Goal: Information Seeking & Learning: Learn about a topic

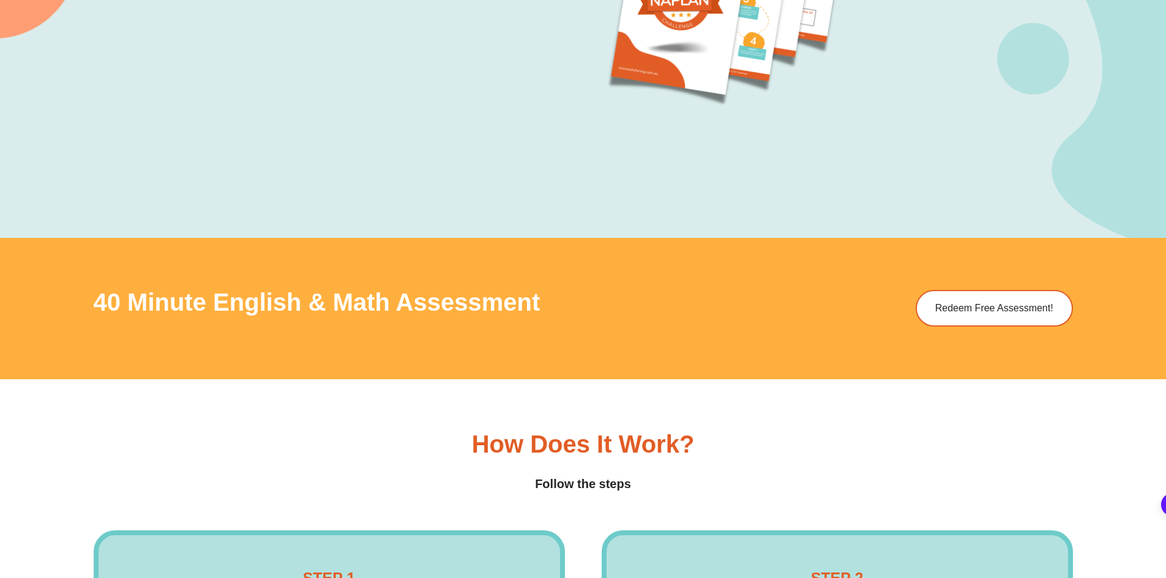
scroll to position [1651, 0]
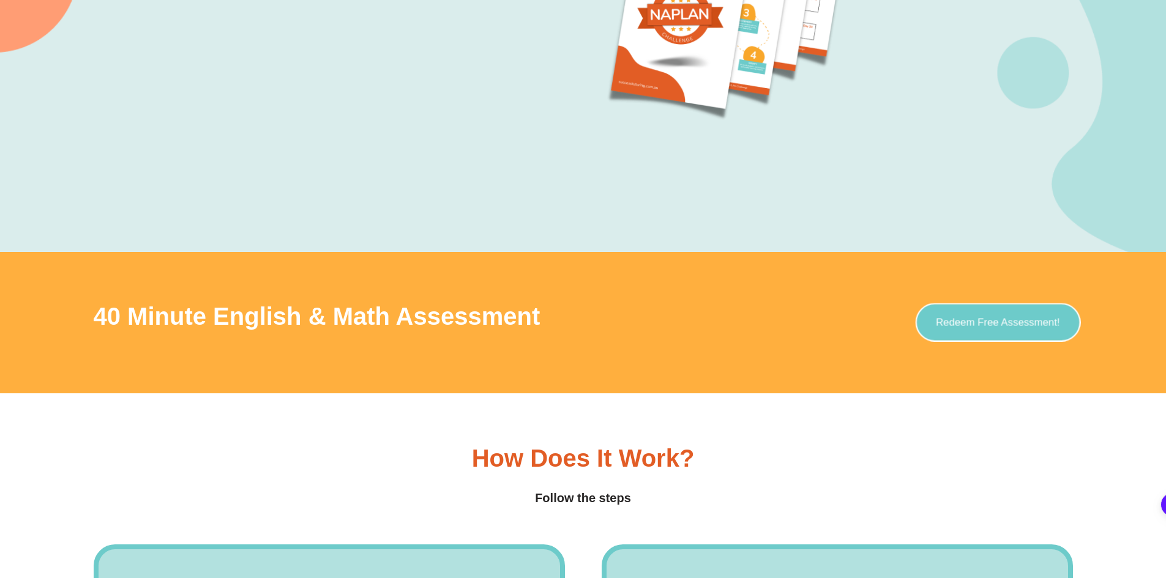
click at [949, 329] on link "Redeem Free Assessment!" at bounding box center [997, 323] width 165 height 39
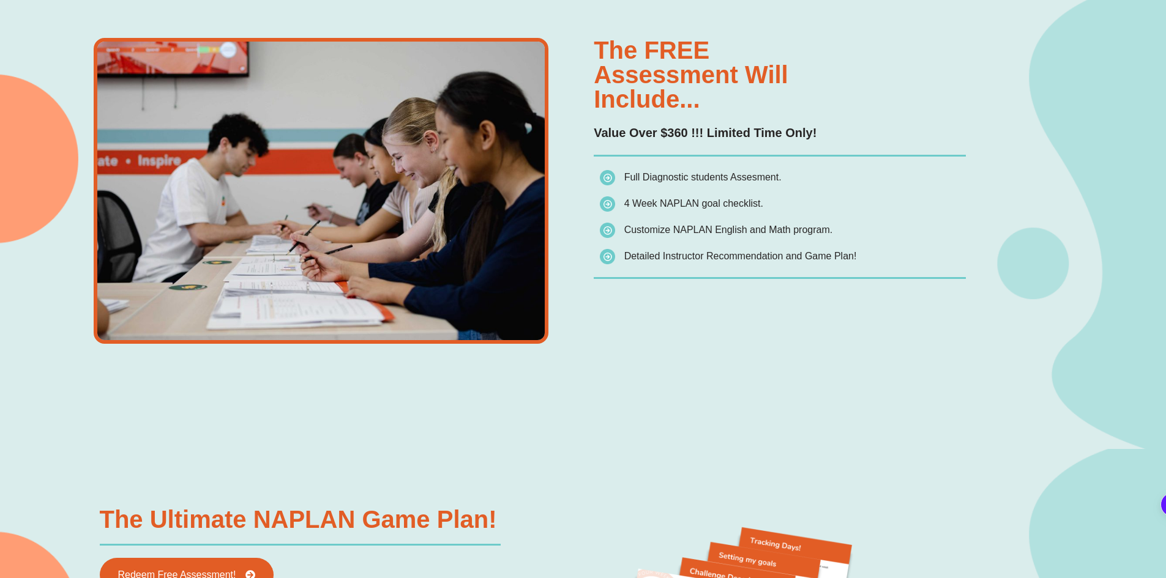
scroll to position [1224, 0]
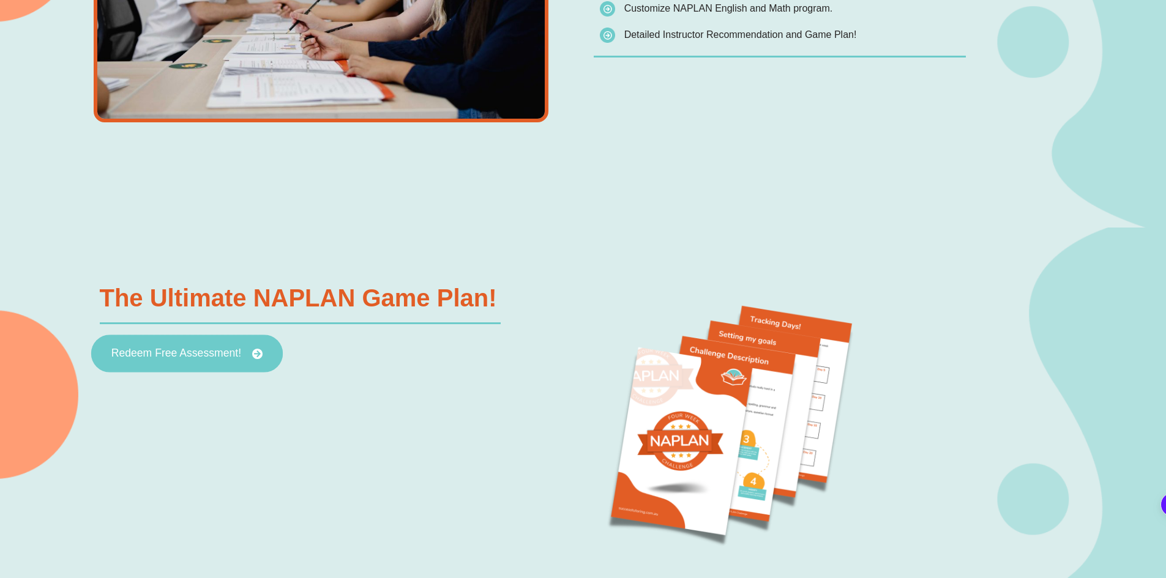
click at [250, 356] on span "Redeem Free Assessment!" at bounding box center [186, 354] width 151 height 11
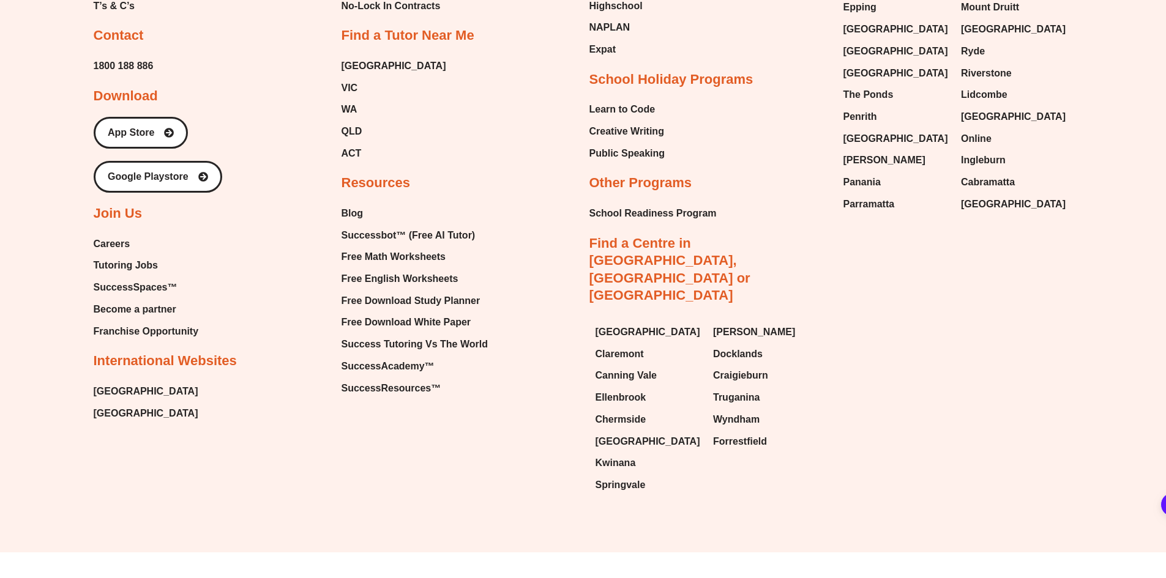
scroll to position [4963, 0]
click at [138, 264] on span "Tutoring Jobs" at bounding box center [126, 265] width 64 height 18
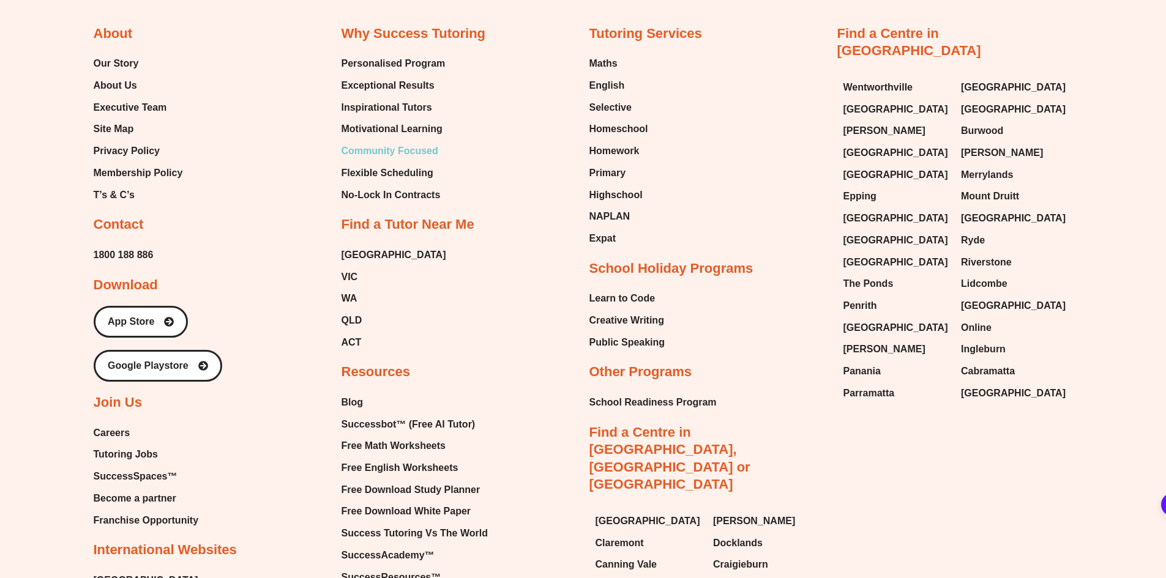
scroll to position [4768, 0]
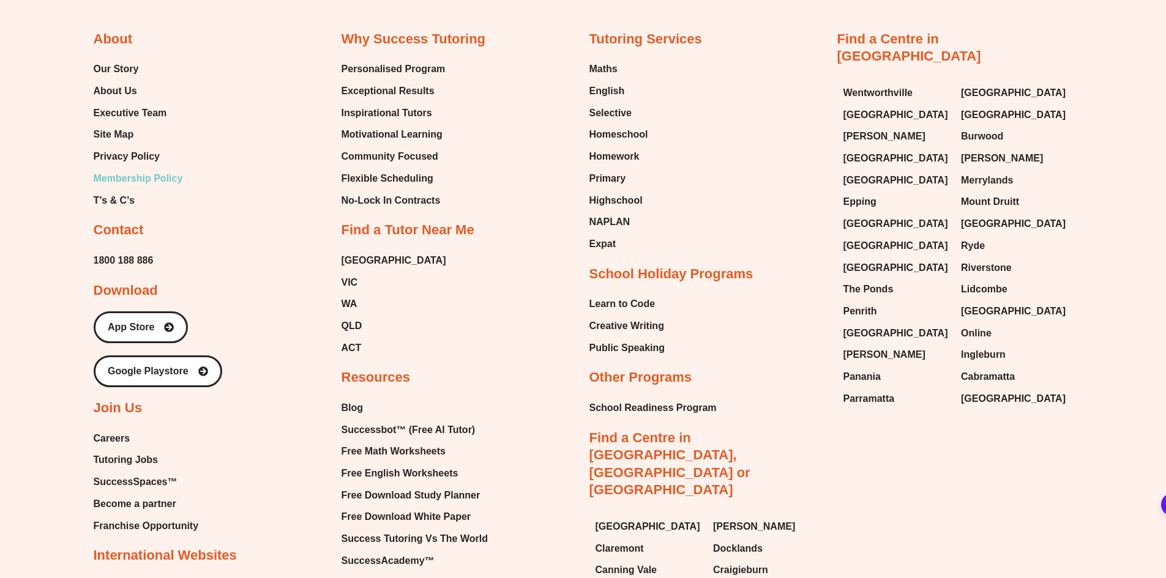
click at [151, 176] on span "Membership Policy" at bounding box center [138, 179] width 89 height 18
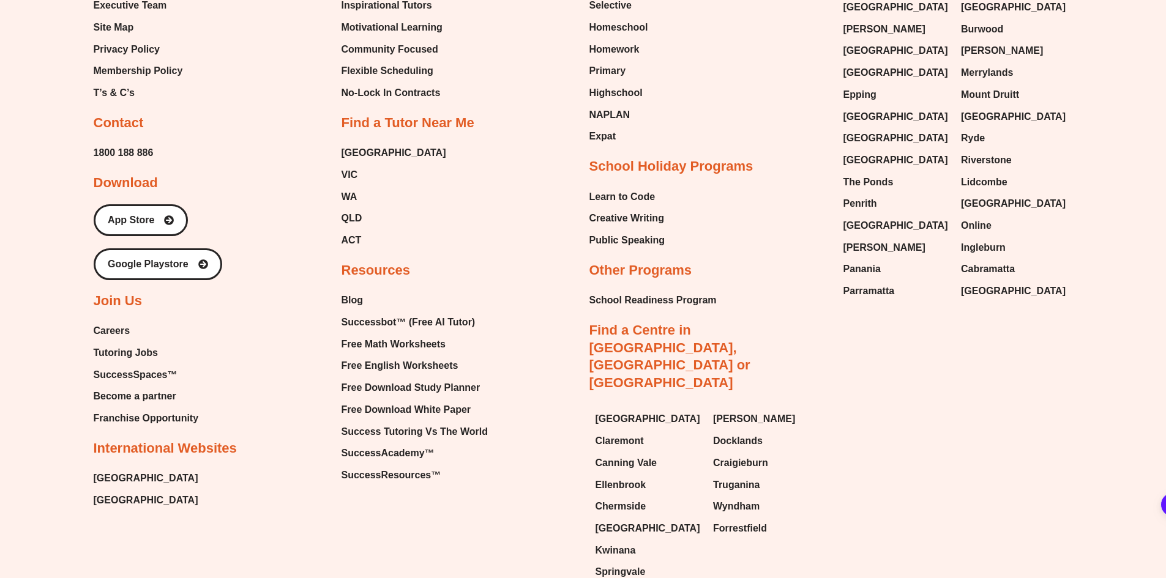
scroll to position [2663, 0]
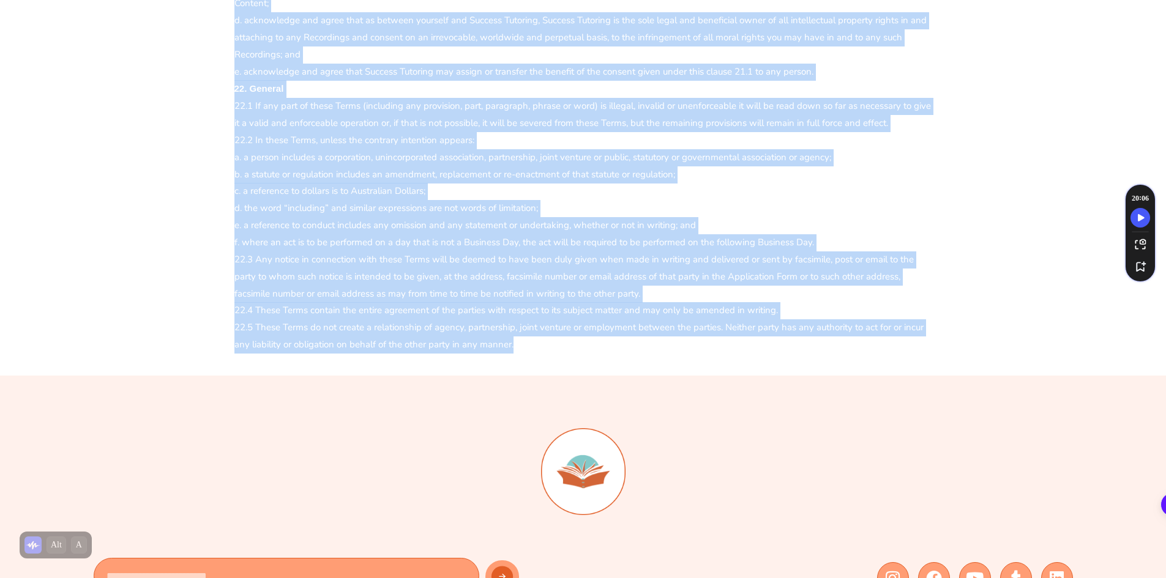
scroll to position [3242, 0]
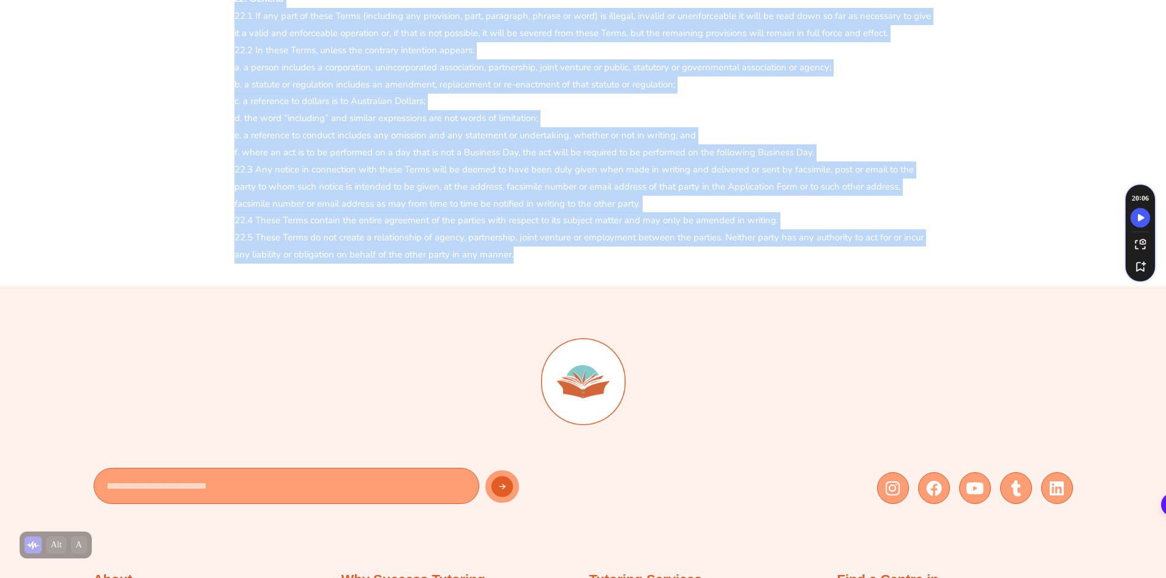
drag, startPoint x: 235, startPoint y: 174, endPoint x: 541, endPoint y: 267, distance: 319.6
copy p "By submitting your enrolment, You confirm that You have read and understand the…"
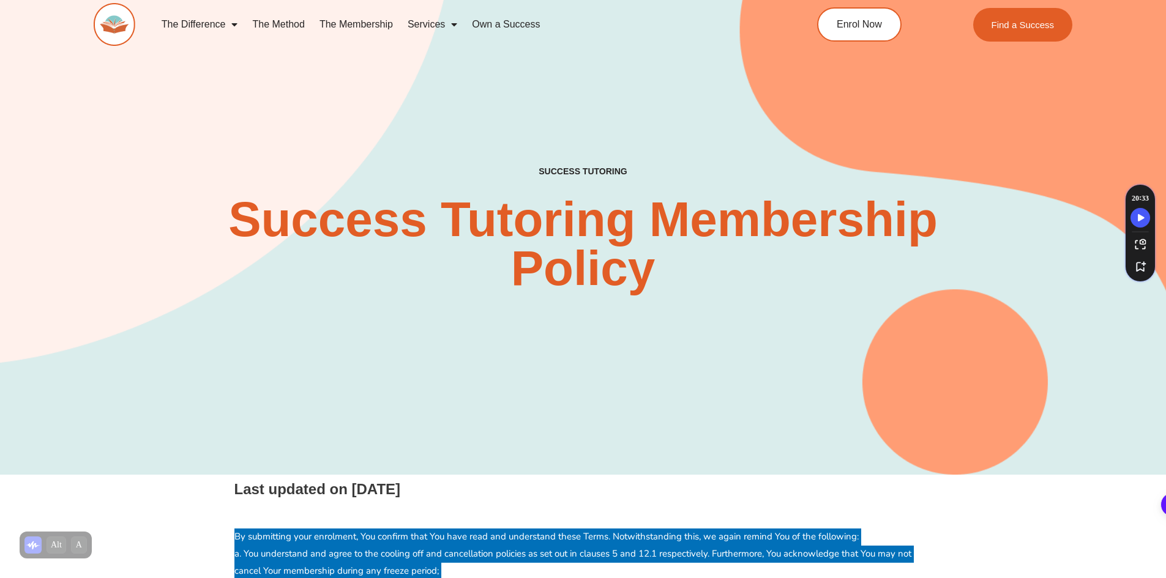
scroll to position [0, 0]
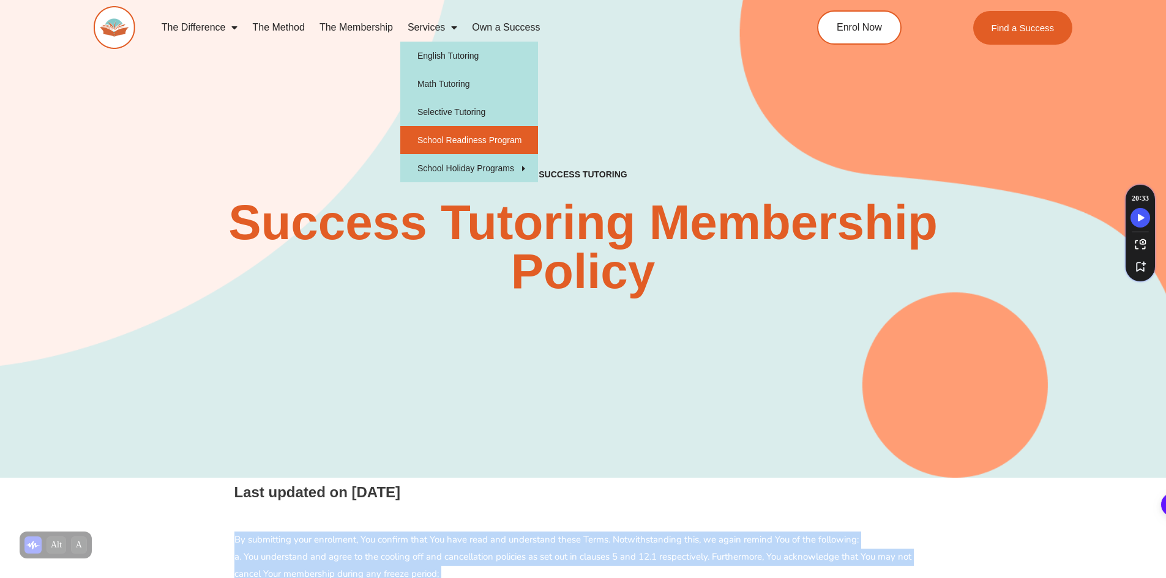
click at [464, 139] on link "School Readiness Program" at bounding box center [469, 140] width 138 height 28
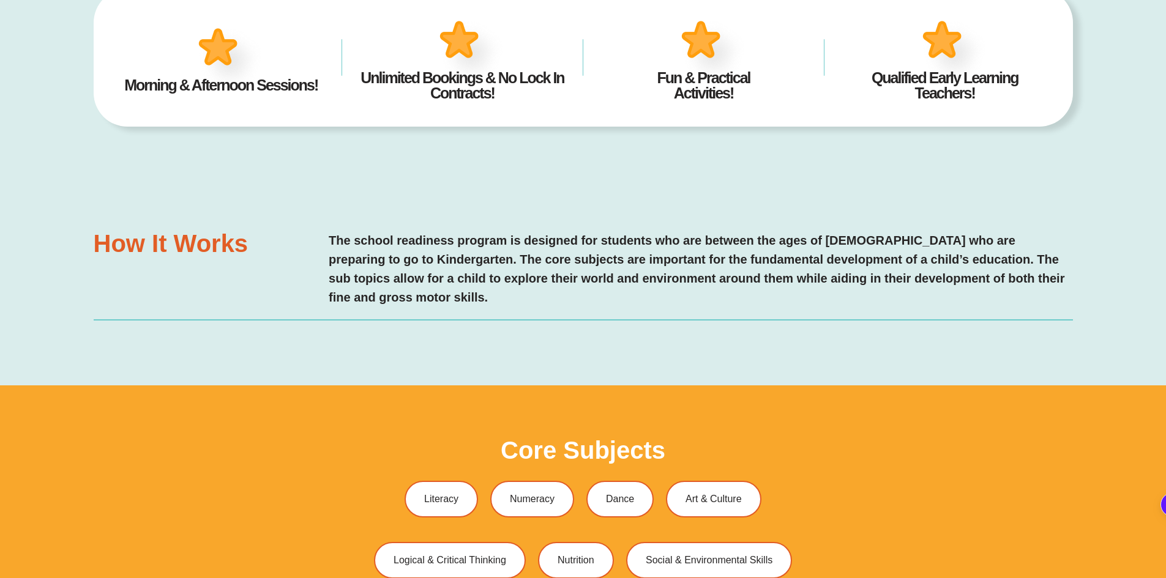
type input "*"
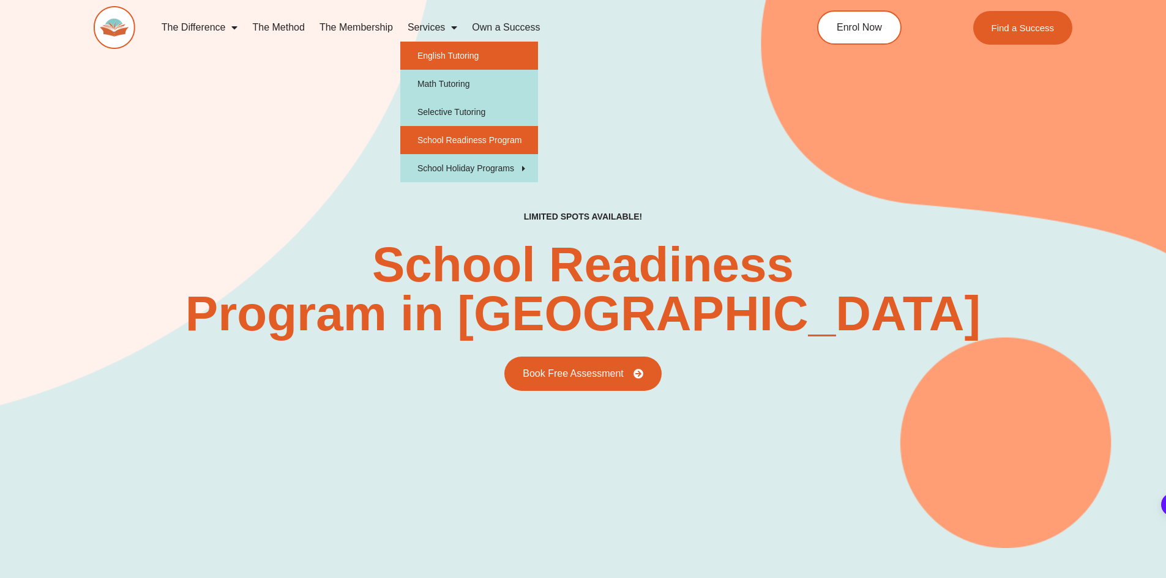
click at [450, 55] on link "English Tutoring" at bounding box center [469, 56] width 138 height 28
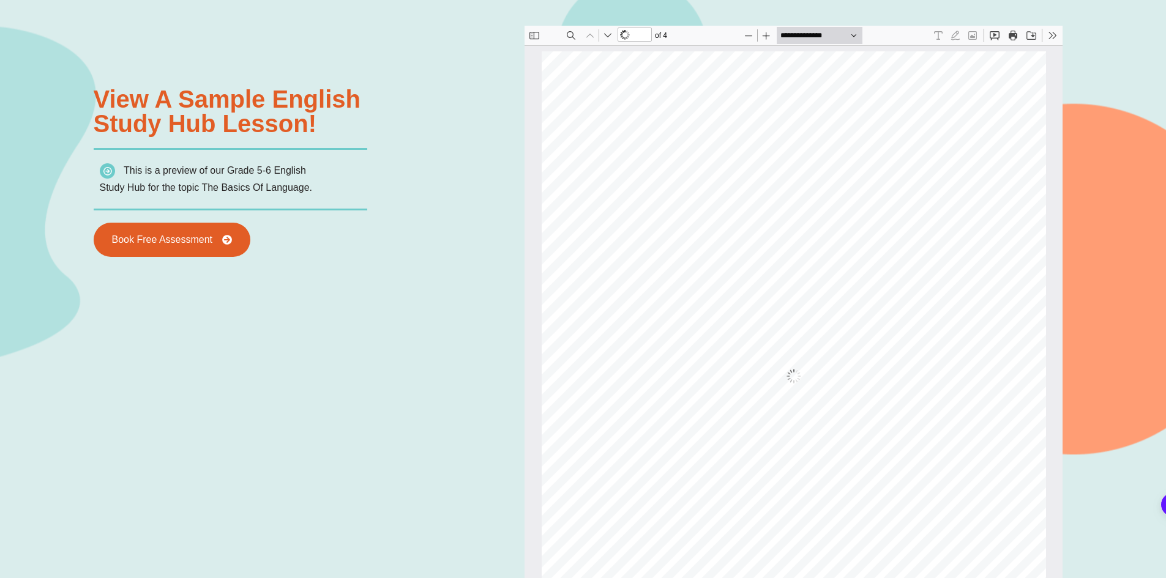
scroll to position [6, 0]
type input "*"
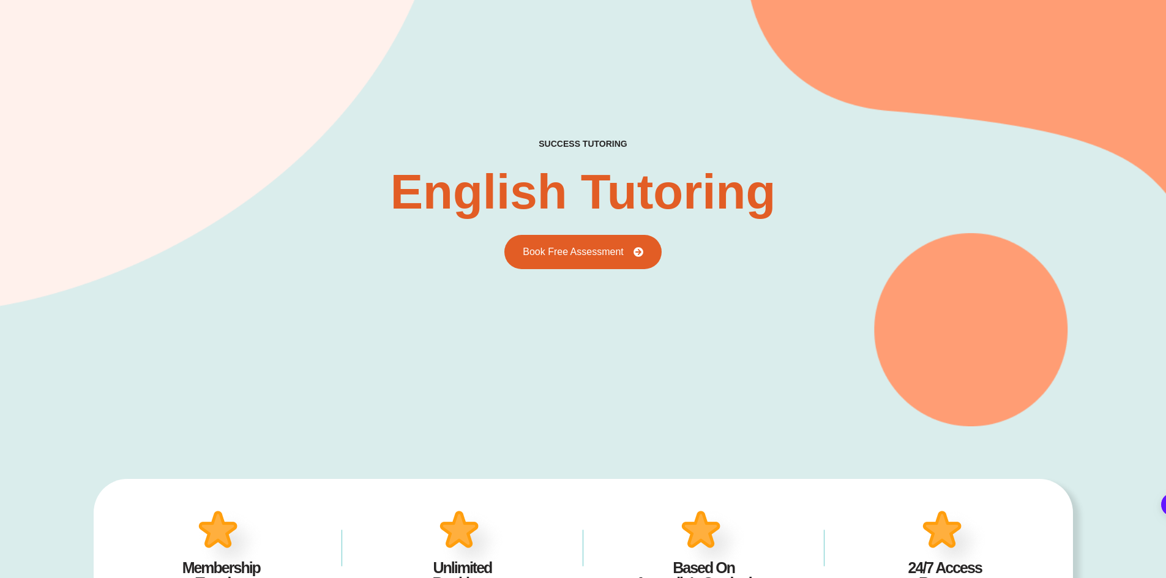
scroll to position [0, 0]
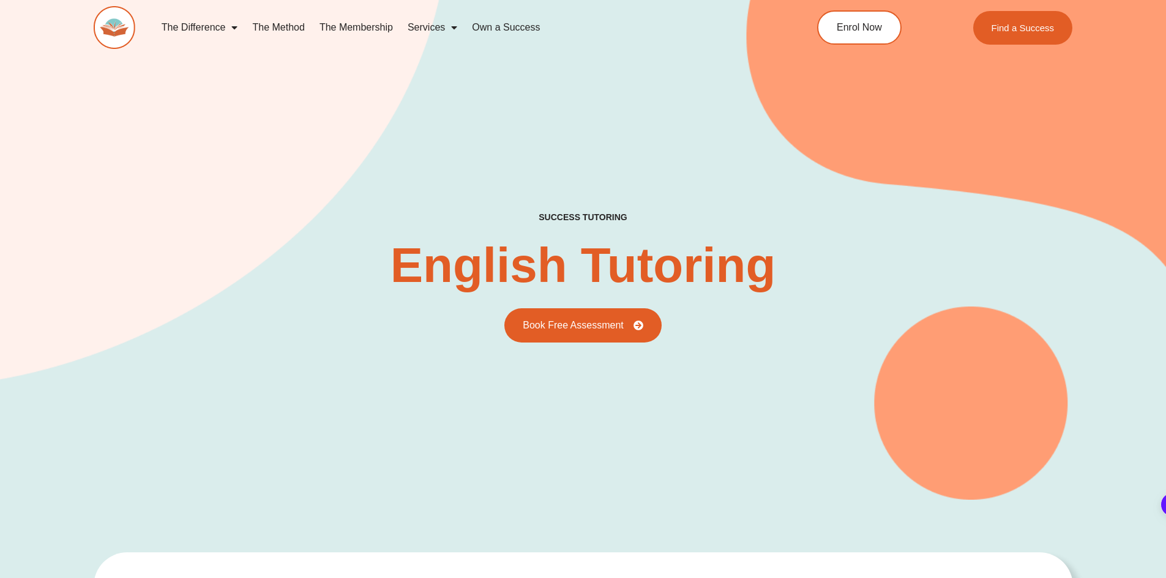
click at [357, 24] on link "The Membership" at bounding box center [356, 27] width 88 height 28
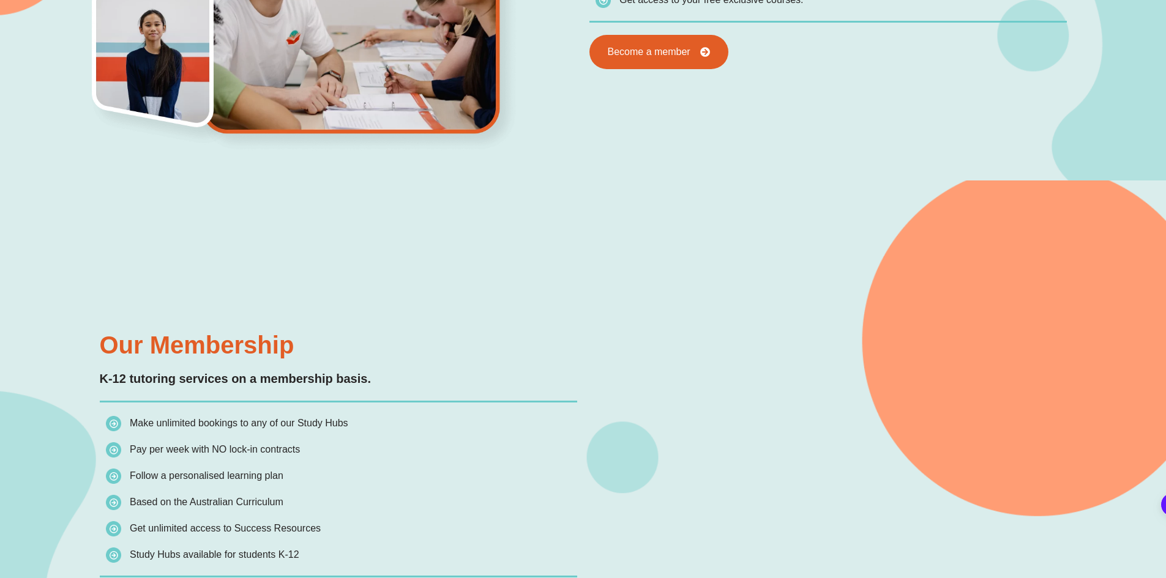
scroll to position [1038, 0]
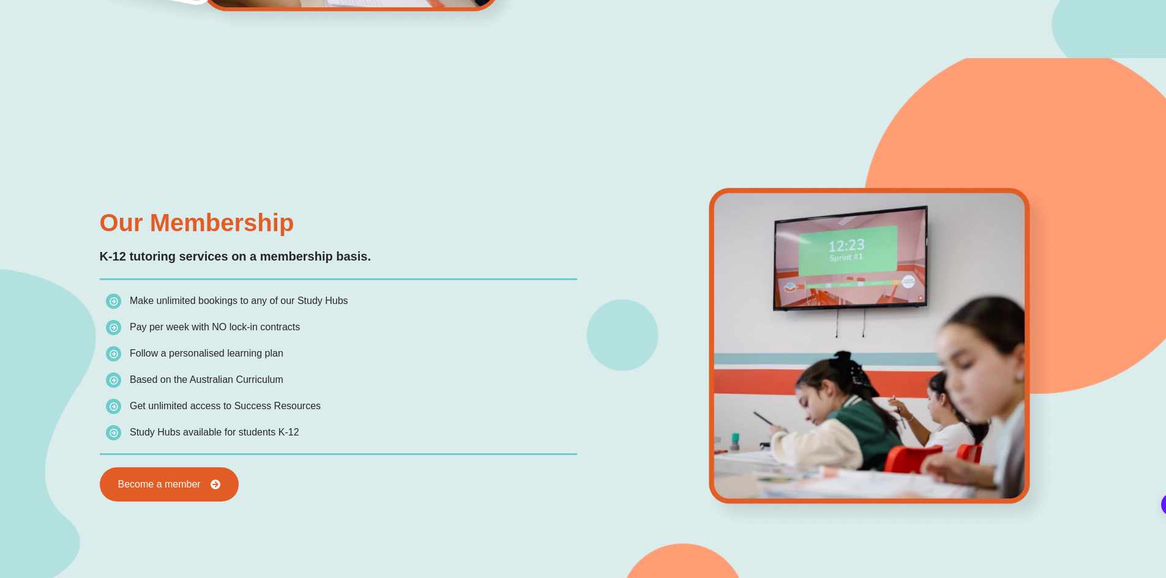
drag, startPoint x: 101, startPoint y: 220, endPoint x: 312, endPoint y: 435, distance: 300.8
click at [312, 435] on div "Our Membership K-12 tutoring services on a membership basis. Make unlimited boo…" at bounding box center [339, 356] width 490 height 304
copy div "Our Membership K-12 tutoring services on a membership basis. Make unlimited boo…"
drag, startPoint x: 415, startPoint y: 192, endPoint x: 425, endPoint y: 188, distance: 10.3
click at [415, 192] on div "Our Membership K-12 tutoring services on a membership basis. Make unlimited boo…" at bounding box center [583, 356] width 979 height 597
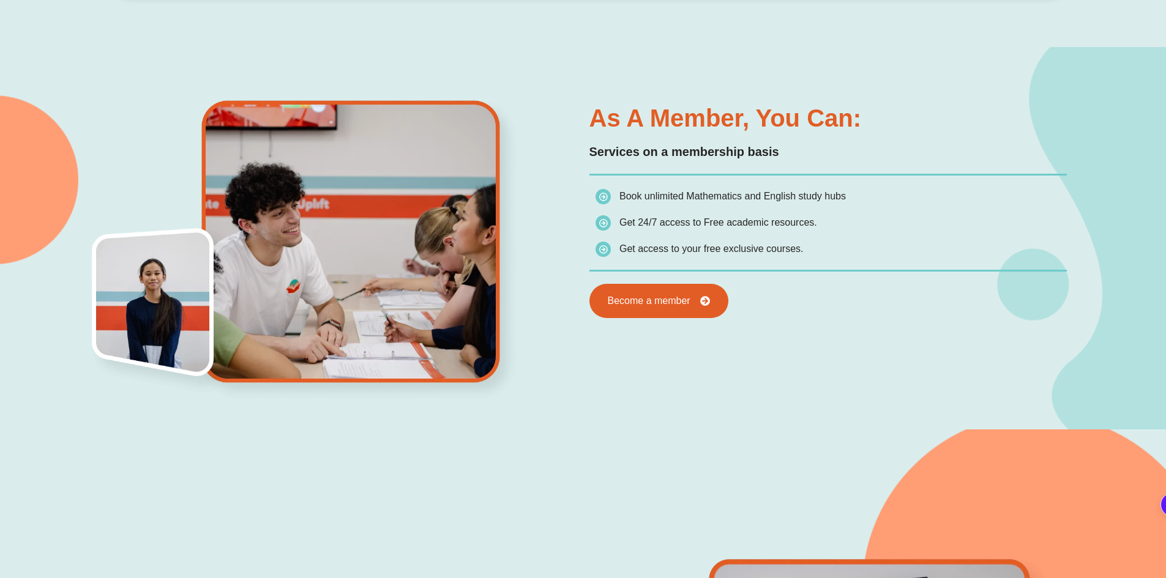
scroll to position [548, 0]
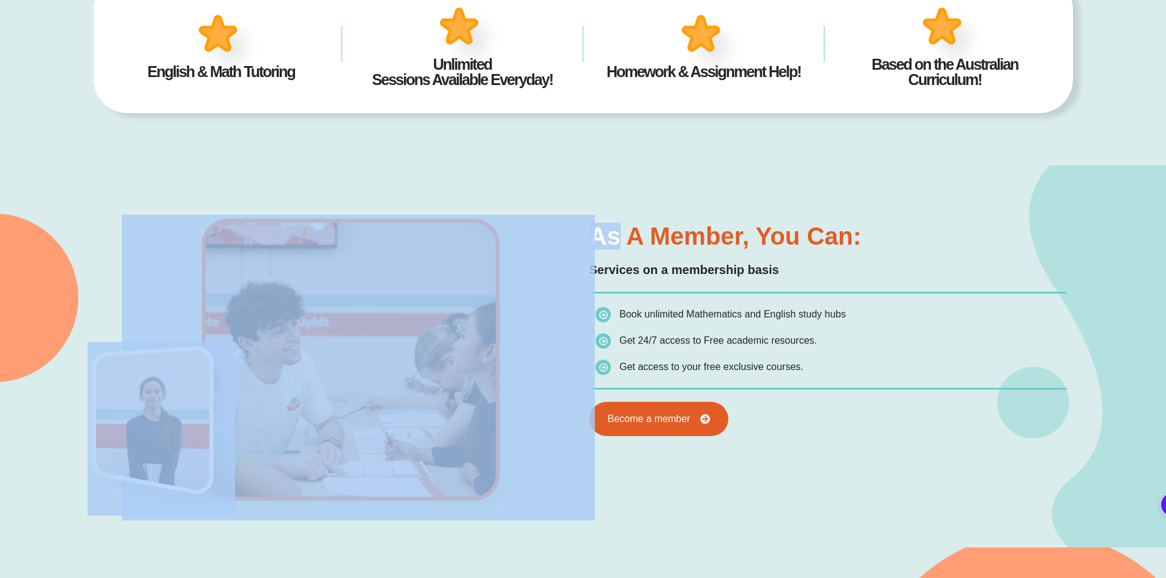
drag, startPoint x: 581, startPoint y: 201, endPoint x: 622, endPoint y: 212, distance: 43.2
click at [622, 212] on div "As a member, you can: Services on a membership basis Book unlimited Mathematics…" at bounding box center [583, 356] width 979 height 382
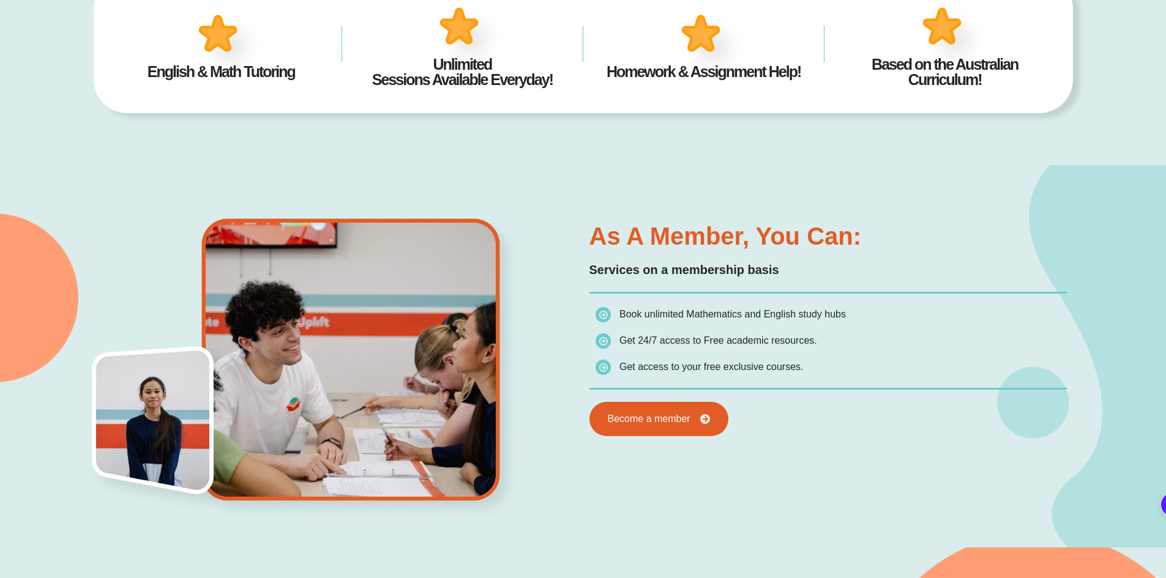
click at [629, 206] on div "As a member, you can: Services on a membership basis Book unlimited Mathematics…" at bounding box center [583, 356] width 979 height 382
drag, startPoint x: 604, startPoint y: 228, endPoint x: 764, endPoint y: 345, distance: 198.8
click at [813, 354] on div "As a member, you can: Services on a membership basis Book unlimited Mathematics…" at bounding box center [828, 330] width 490 height 225
copy div "s a member, you can: Services on a membership basis Book unlimited Mathematics …"
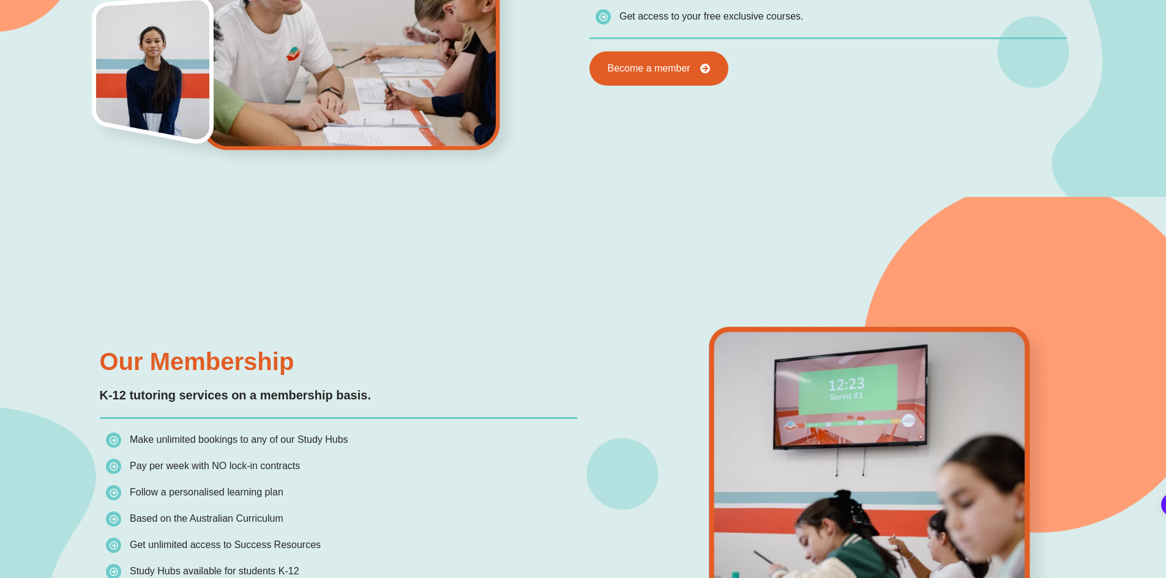
scroll to position [610, 0]
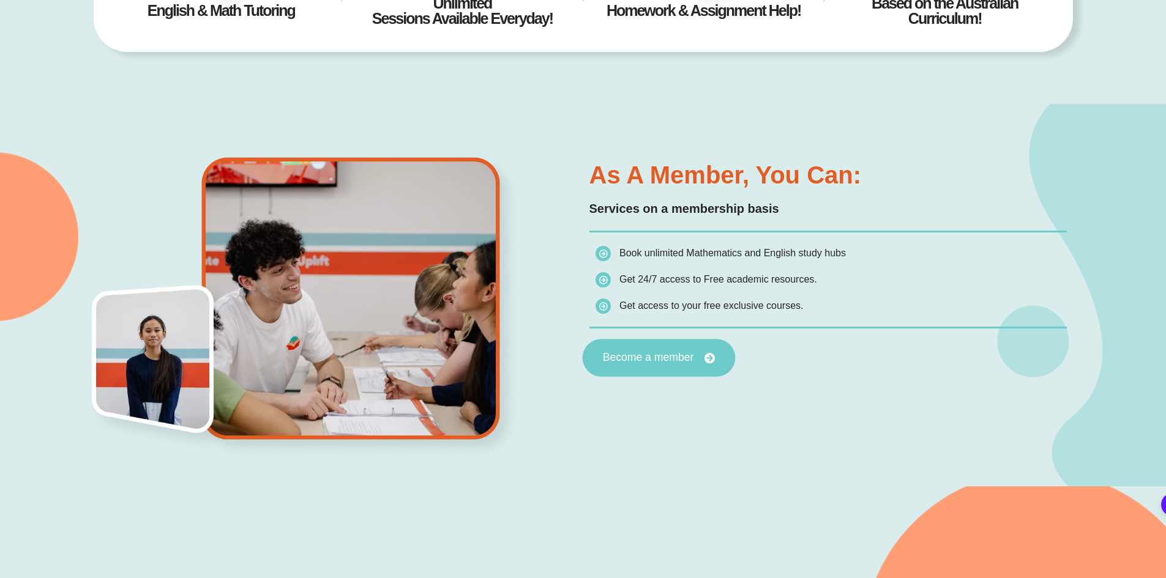
click at [636, 360] on span "Become a member" at bounding box center [647, 358] width 91 height 11
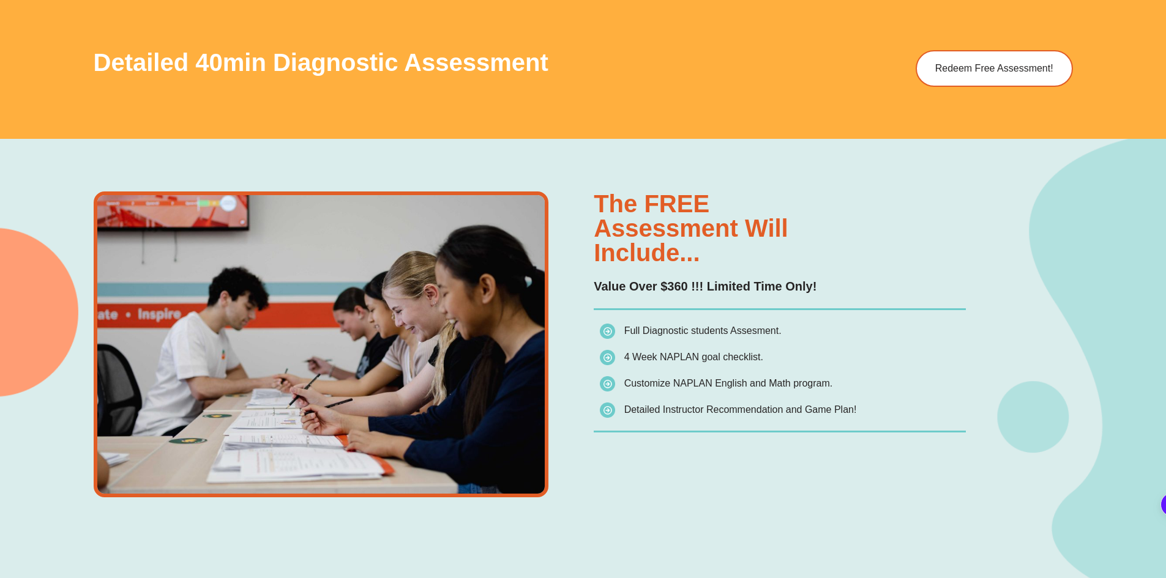
scroll to position [918, 0]
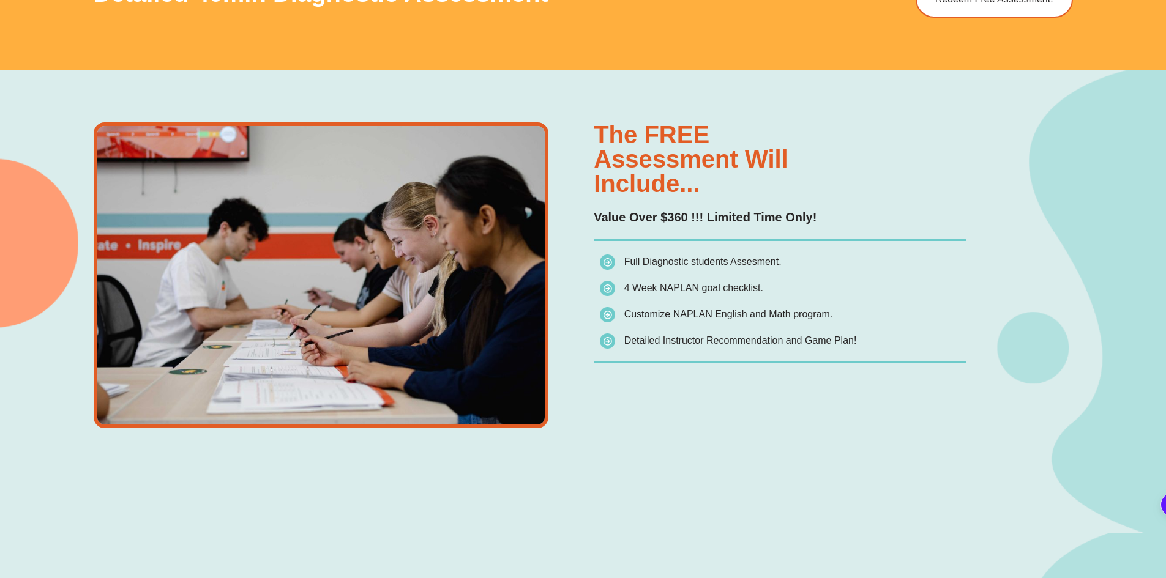
drag, startPoint x: 868, startPoint y: 340, endPoint x: 599, endPoint y: 138, distance: 335.7
click at [599, 138] on div "The FREE assessment will include... Value Over $360 !!! Limited Time Only! Full…" at bounding box center [780, 275] width 372 height 306
copy div "The FREE assessment will include... Value Over $360 !!! Limited Time Only! Full…"
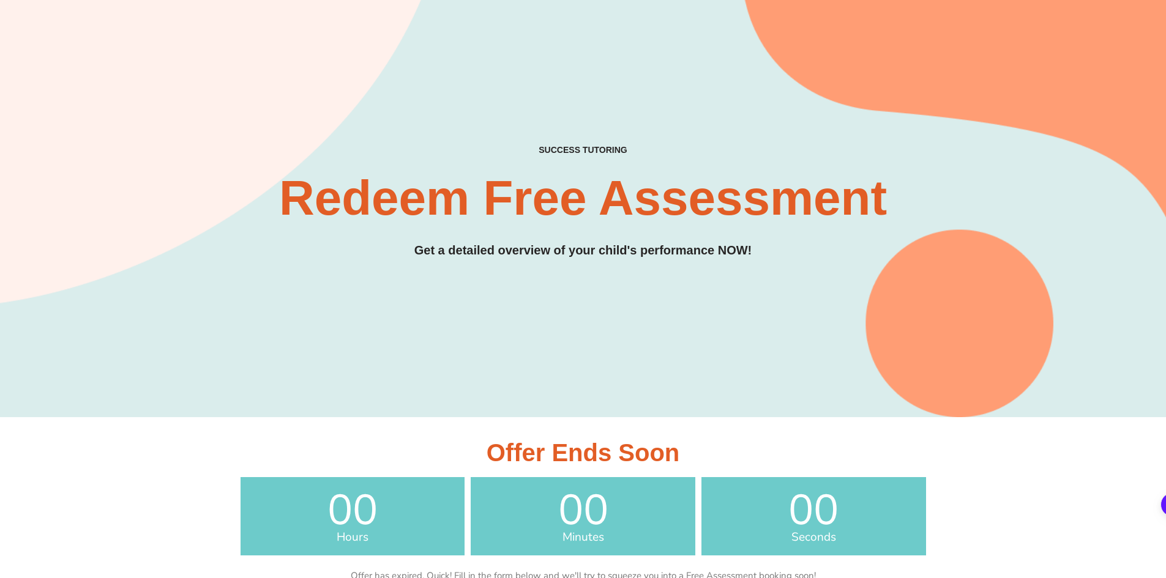
scroll to position [0, 0]
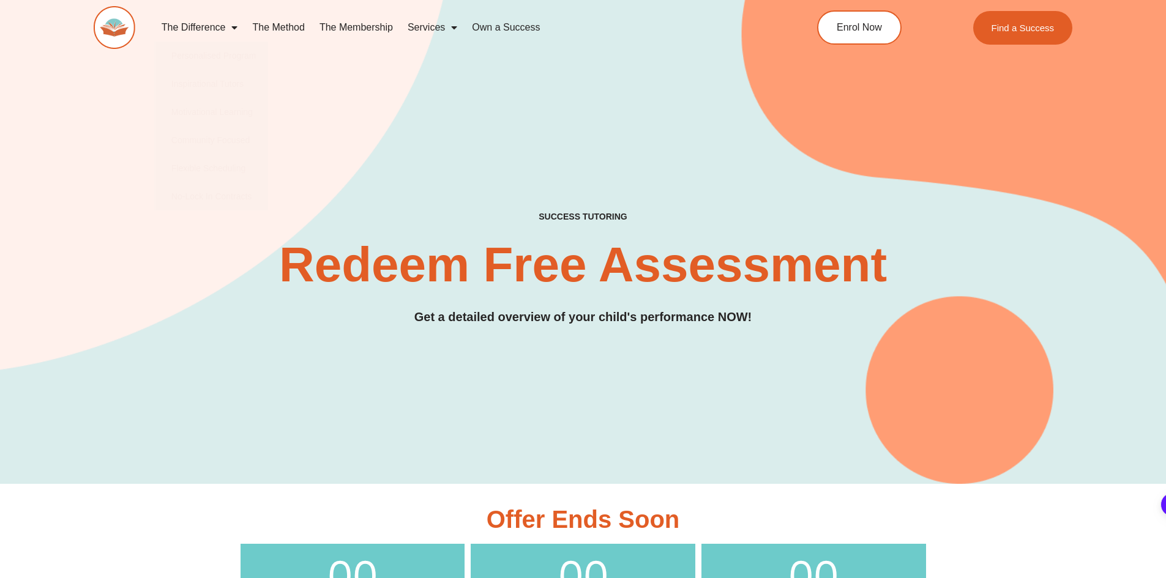
click at [301, 26] on link "The Method" at bounding box center [278, 27] width 67 height 28
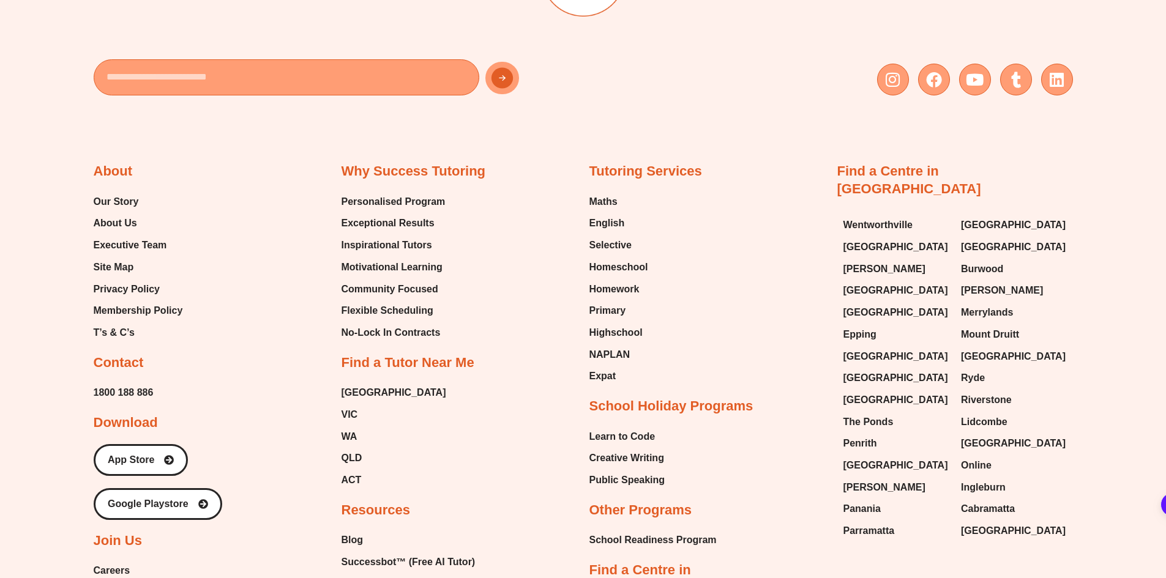
scroll to position [2876, 0]
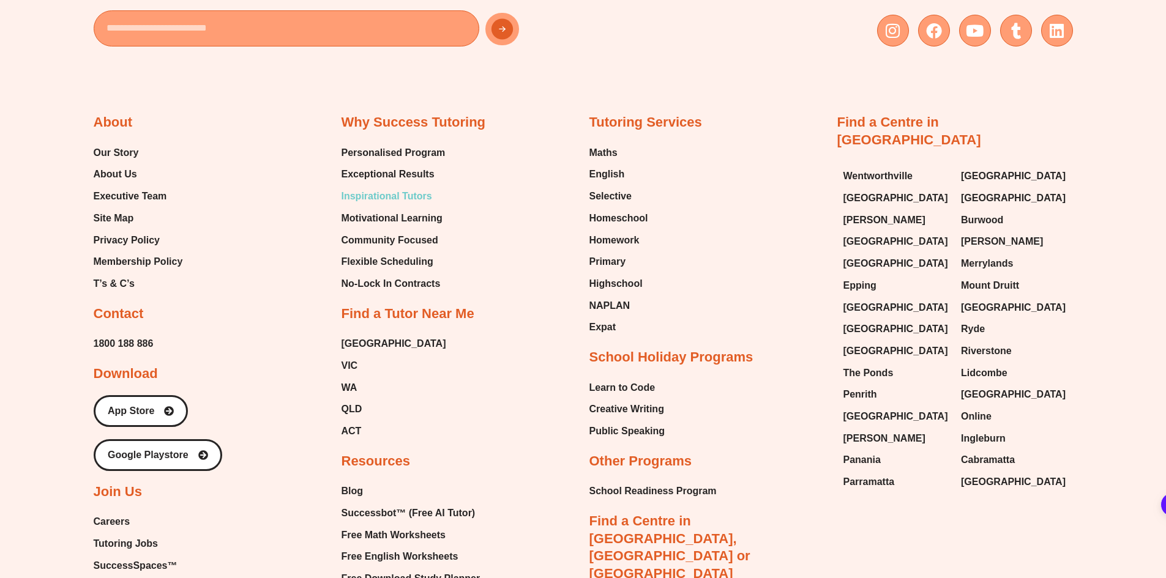
click at [427, 187] on span "Inspirational Tutors" at bounding box center [386, 196] width 91 height 18
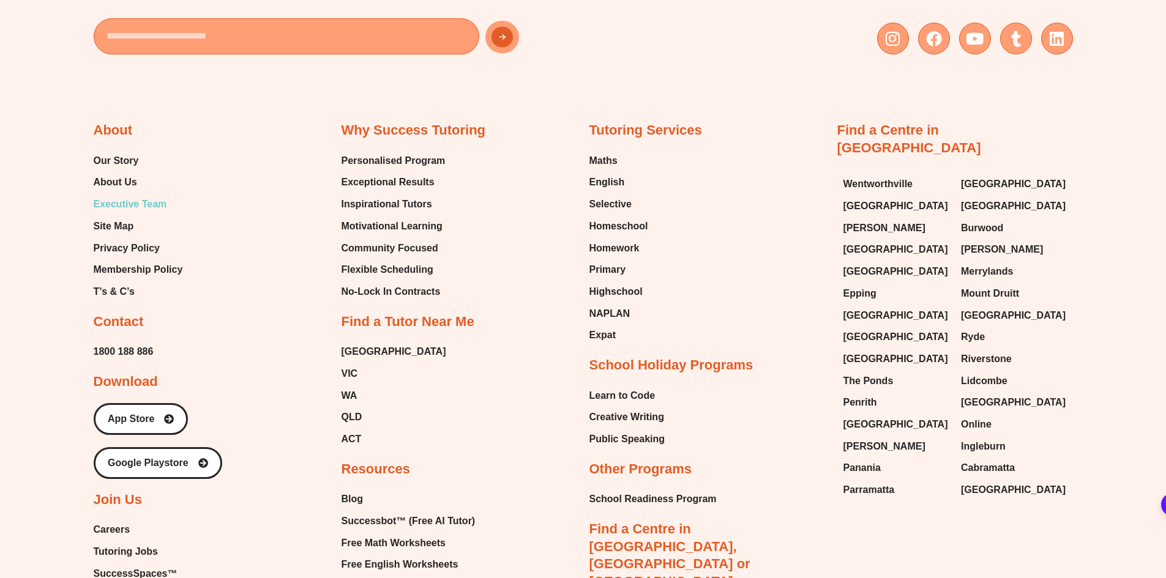
click at [154, 195] on span "Executive Team" at bounding box center [130, 204] width 73 height 18
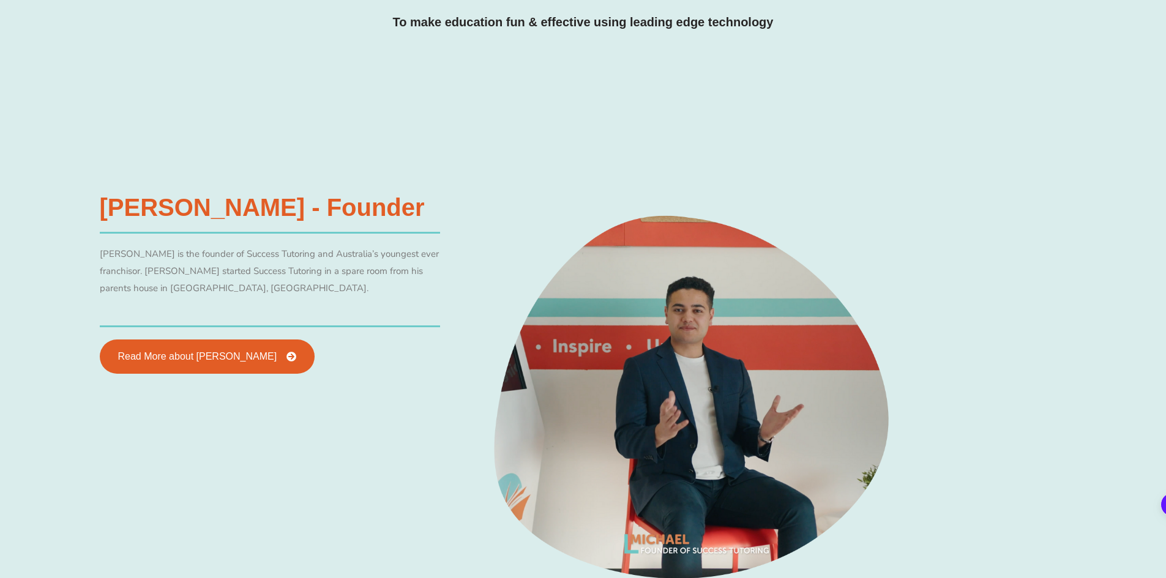
scroll to position [551, 0]
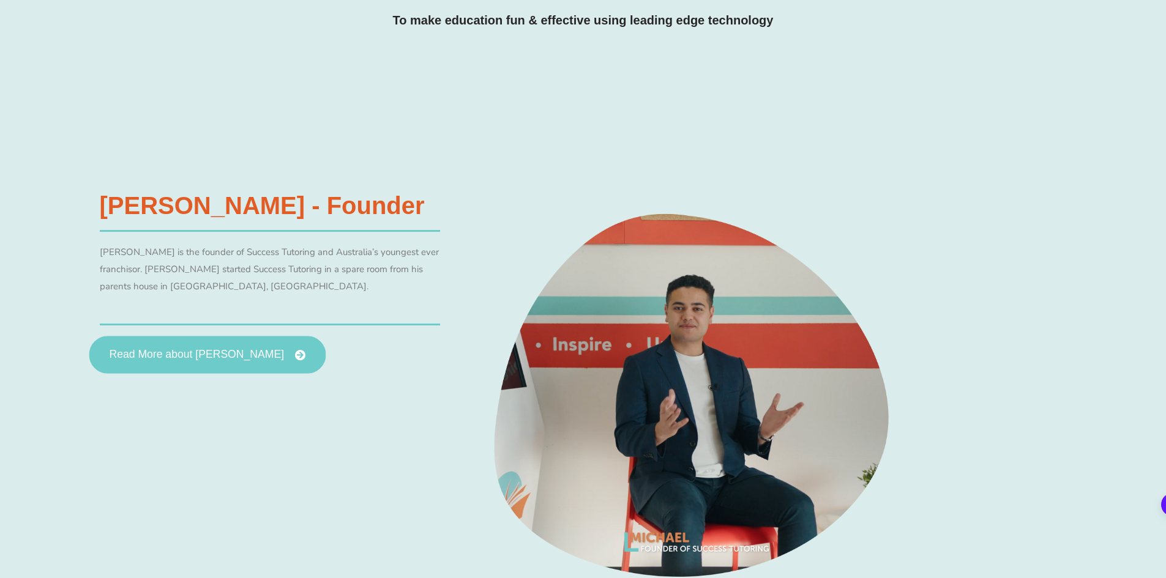
click at [219, 350] on span "Read More about Michael Black" at bounding box center [196, 354] width 175 height 11
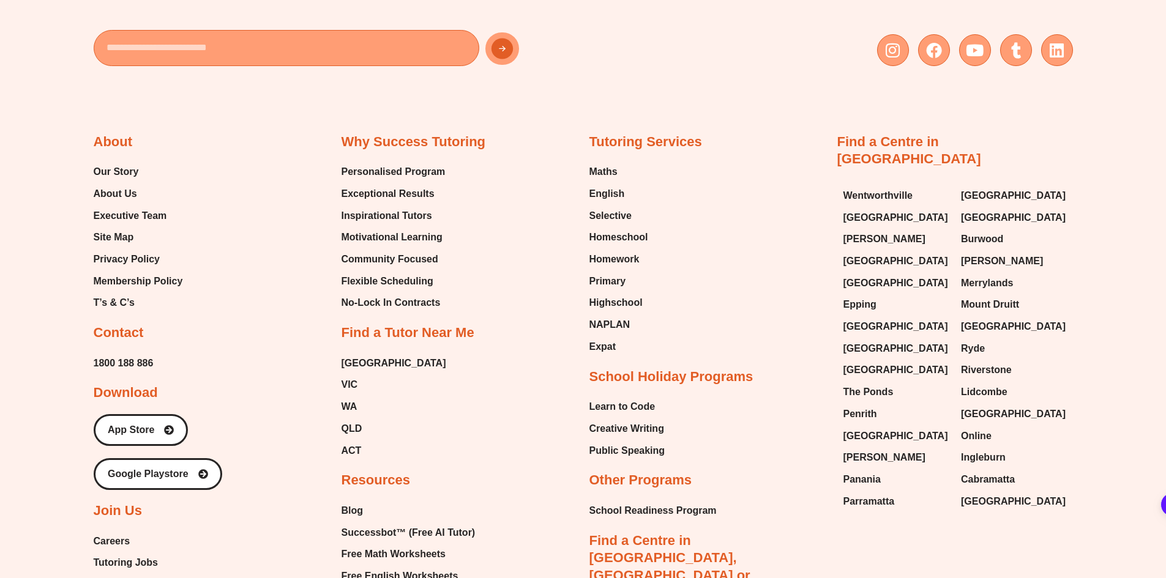
scroll to position [1163, 0]
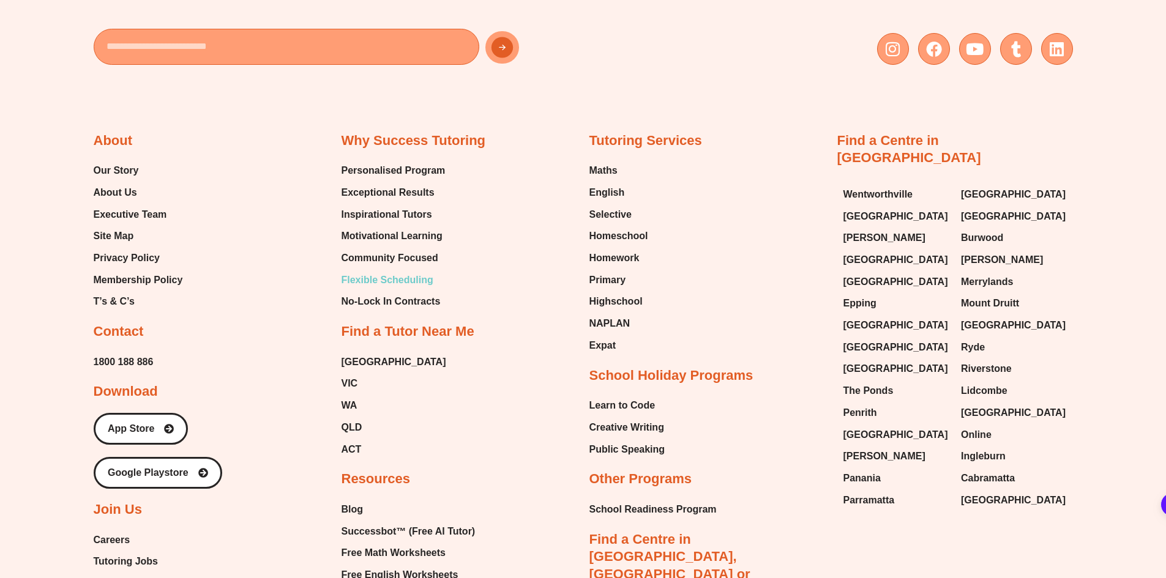
drag, startPoint x: 398, startPoint y: 277, endPoint x: 438, endPoint y: 277, distance: 39.8
click at [398, 277] on span "Flexible Scheduling" at bounding box center [387, 280] width 92 height 18
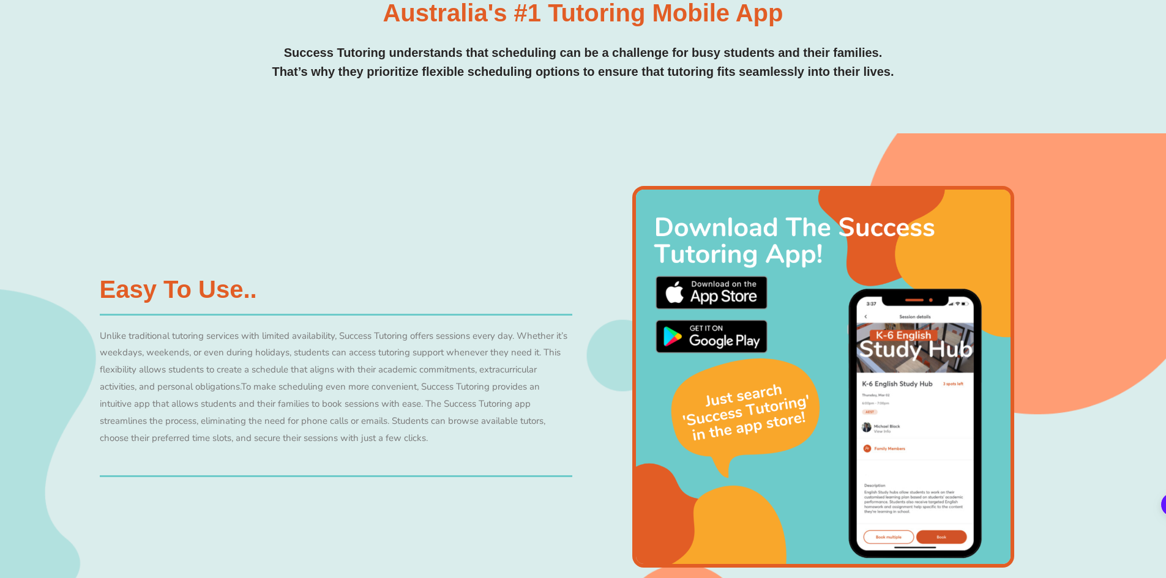
scroll to position [671, 0]
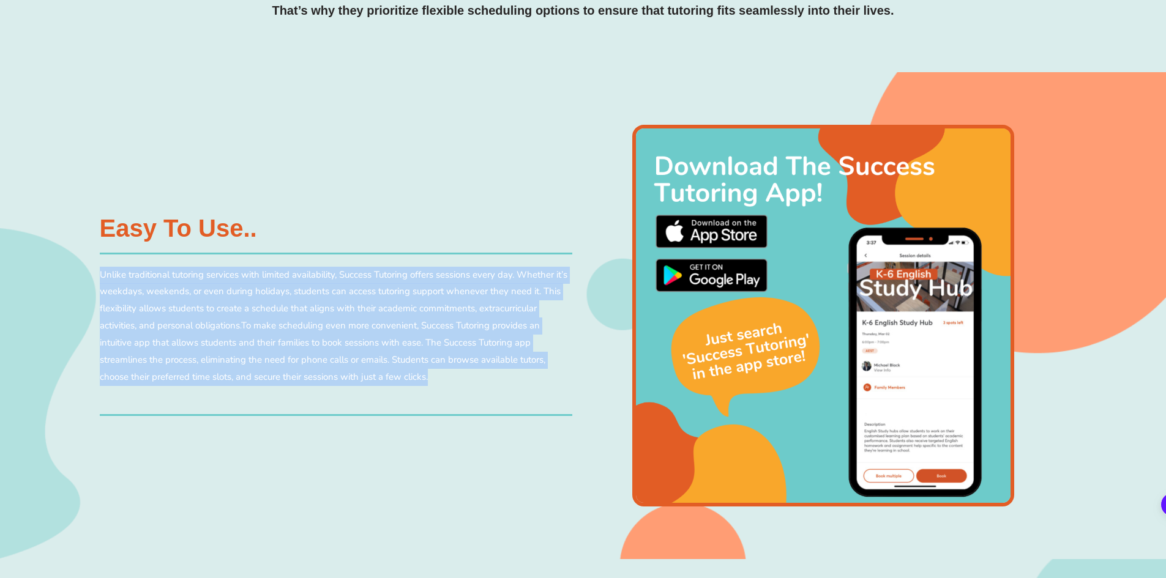
drag, startPoint x: 442, startPoint y: 387, endPoint x: 61, endPoint y: 275, distance: 397.8
click at [61, 275] on div "Easy to use.. Unlike traditional tutoring services with limited availability, S…" at bounding box center [583, 315] width 1166 height 487
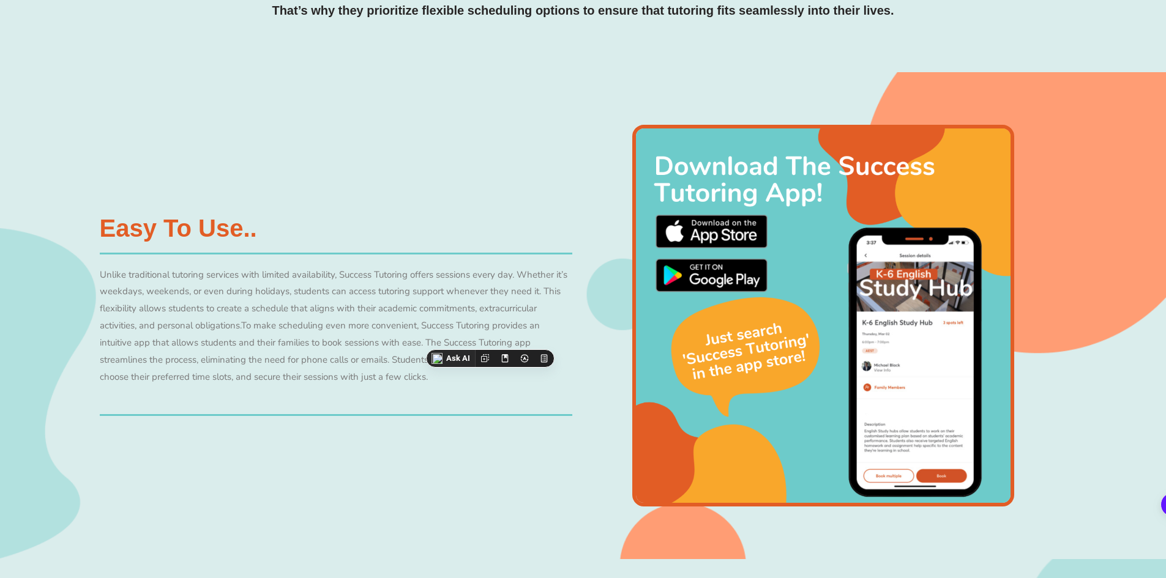
click at [85, 208] on div "Easy to use.. Unlike traditional tutoring services with limited availability, S…" at bounding box center [583, 315] width 1166 height 487
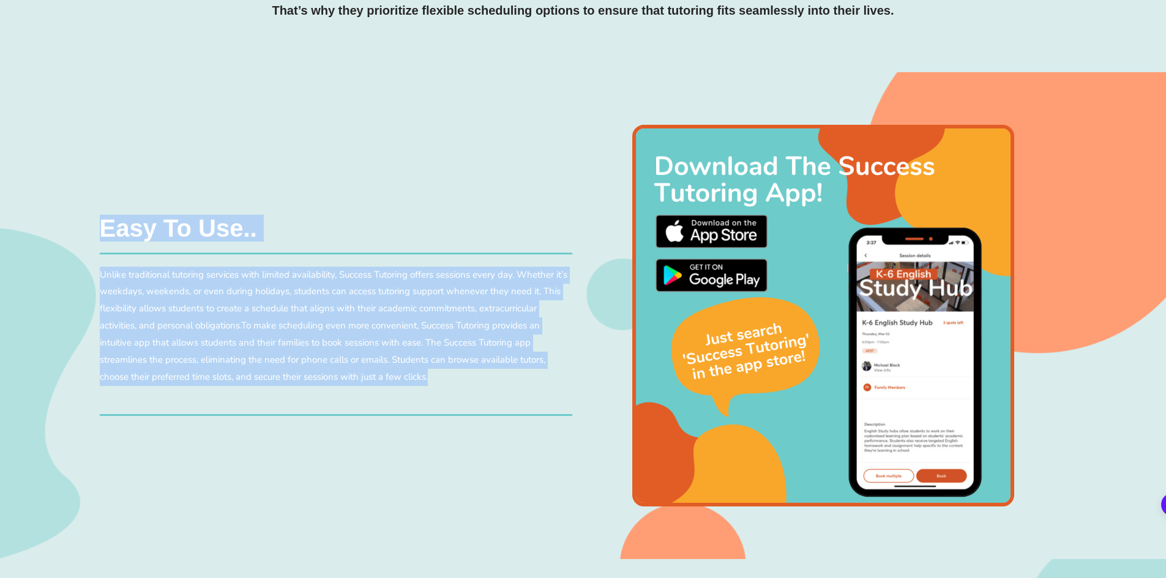
drag, startPoint x: 97, startPoint y: 223, endPoint x: 463, endPoint y: 376, distance: 396.3
click at [463, 376] on div "Easy to use.. Unlike traditional tutoring services with limited availability, S…" at bounding box center [336, 316] width 485 height 212
copy div "Easy to use.. Unlike traditional tutoring services with limited availability, S…"
click at [2, 183] on div "Easy to use.. Unlike traditional tutoring services with limited availability, S…" at bounding box center [583, 315] width 1166 height 487
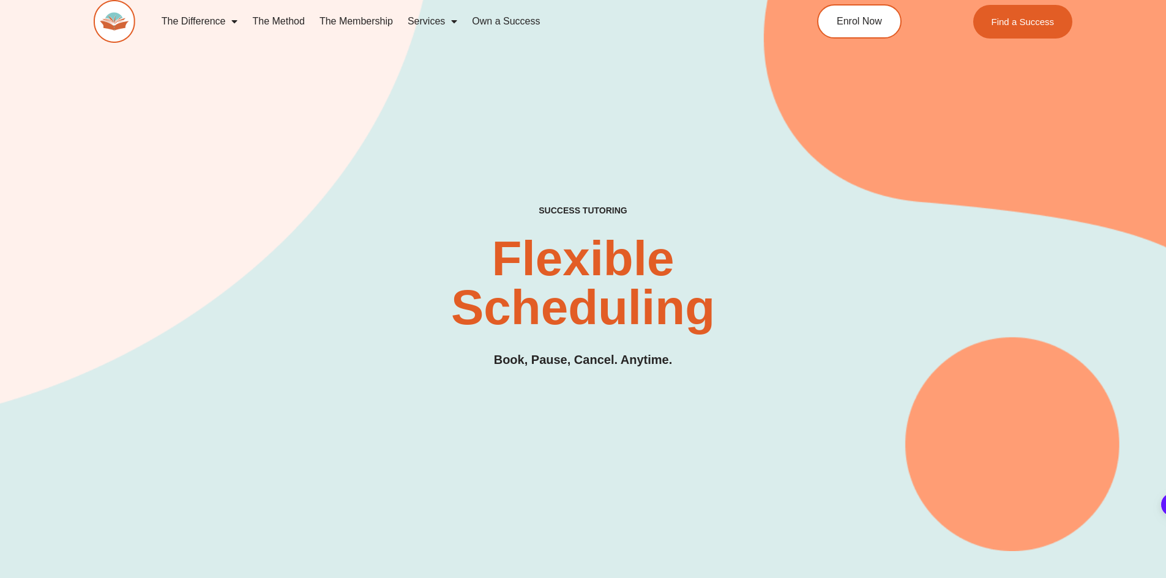
scroll to position [0, 0]
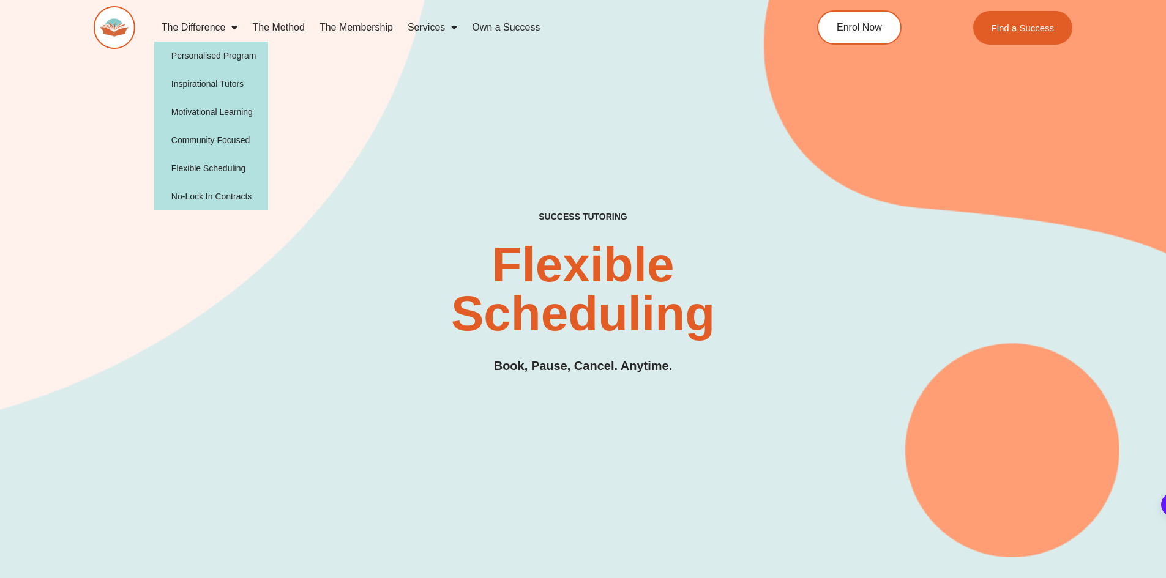
click at [223, 26] on link "The Difference" at bounding box center [199, 27] width 91 height 28
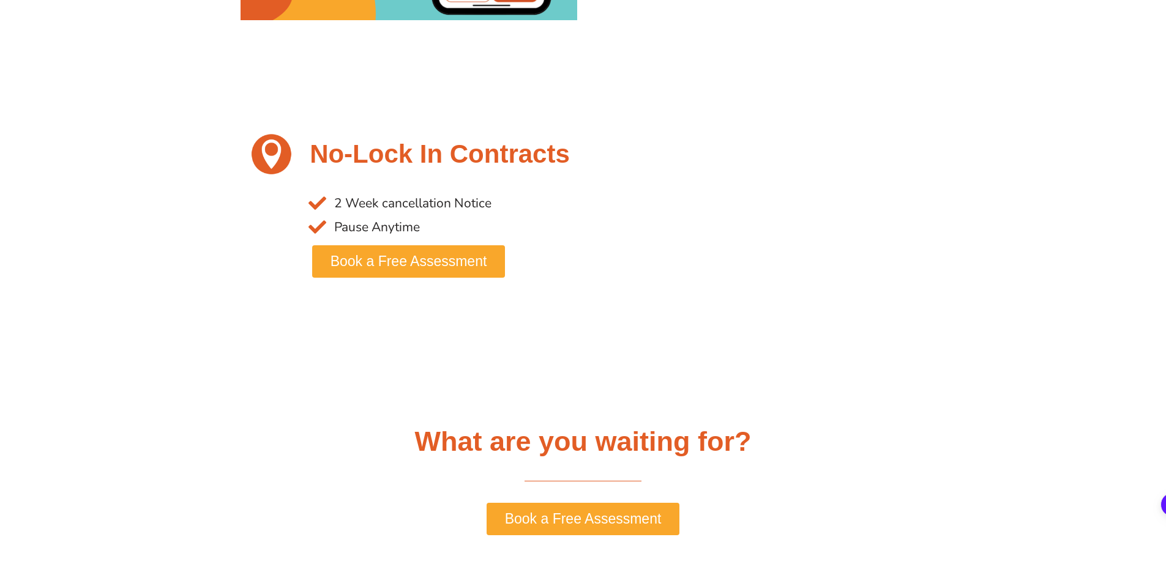
scroll to position [2326, 0]
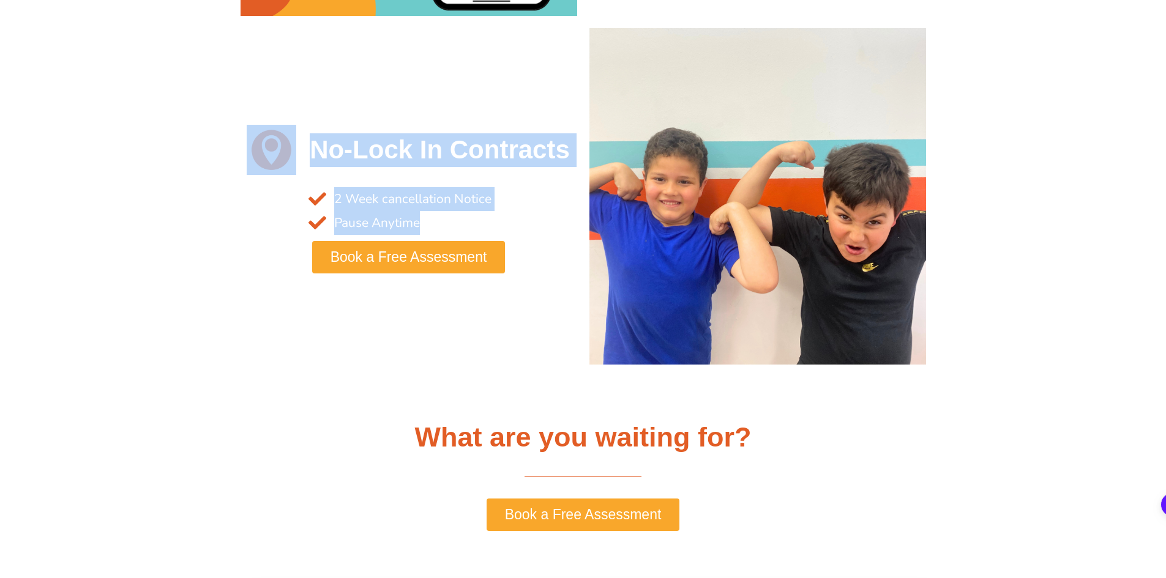
drag, startPoint x: 237, startPoint y: 141, endPoint x: 525, endPoint y: 222, distance: 298.8
click at [525, 222] on div "No-Lock In Contracts 2 Week cancellation Notice Pause Anytime Book a Free Asses…" at bounding box center [408, 196] width 349 height 349
copy div "No-Lock In Contracts 2 Week cancellation Notice Pause Anytime"
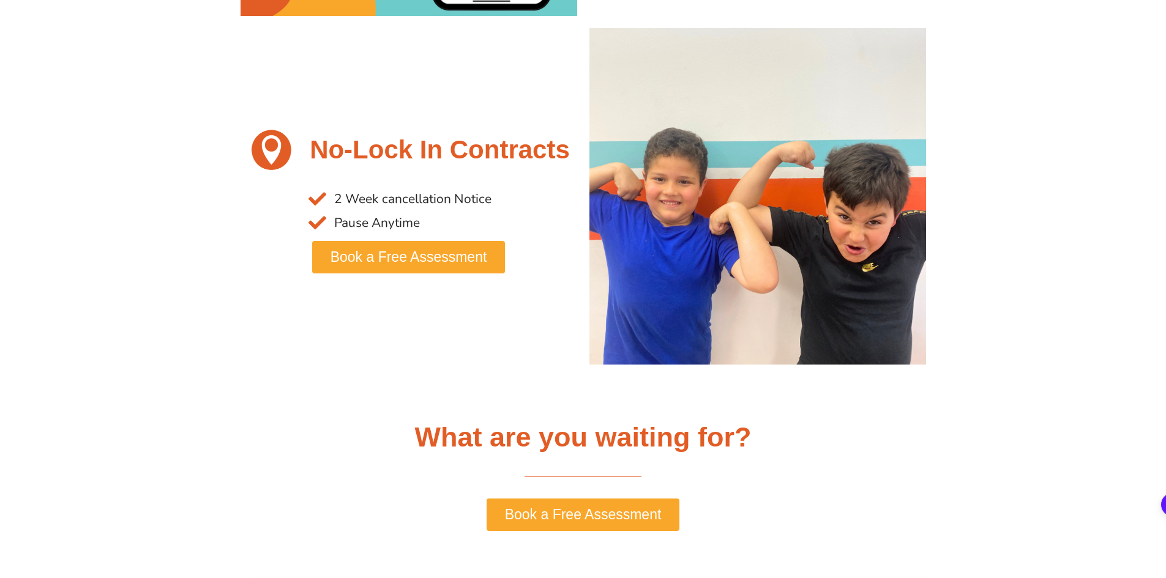
click at [1032, 304] on section "No-Lock In Contracts 2 Week cancellation Notice Pause Anytime Book a Free Asses…" at bounding box center [583, 196] width 1166 height 349
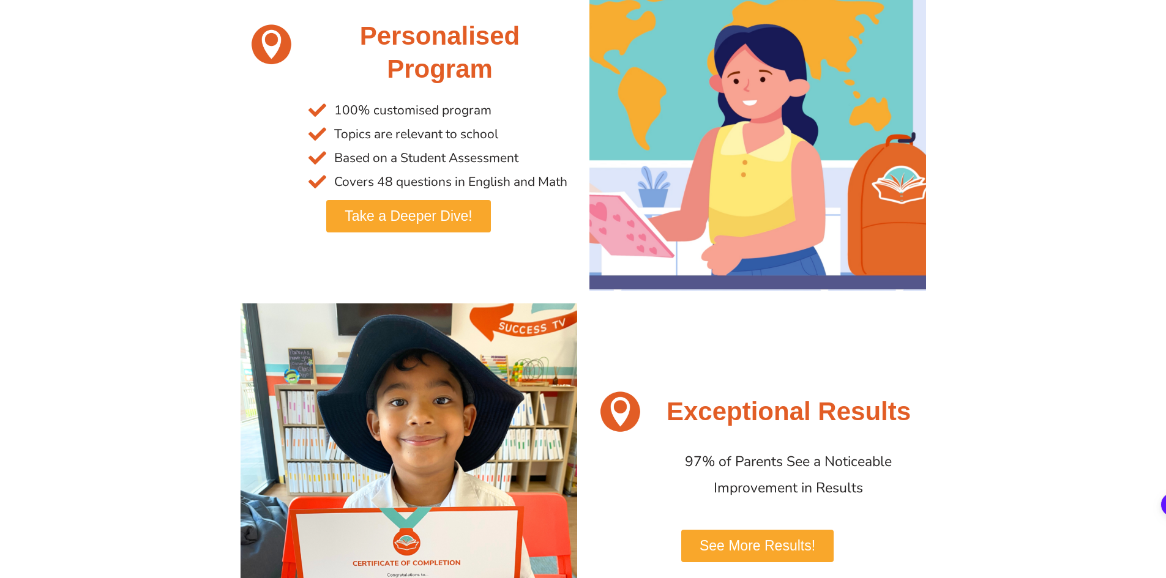
scroll to position [0, 0]
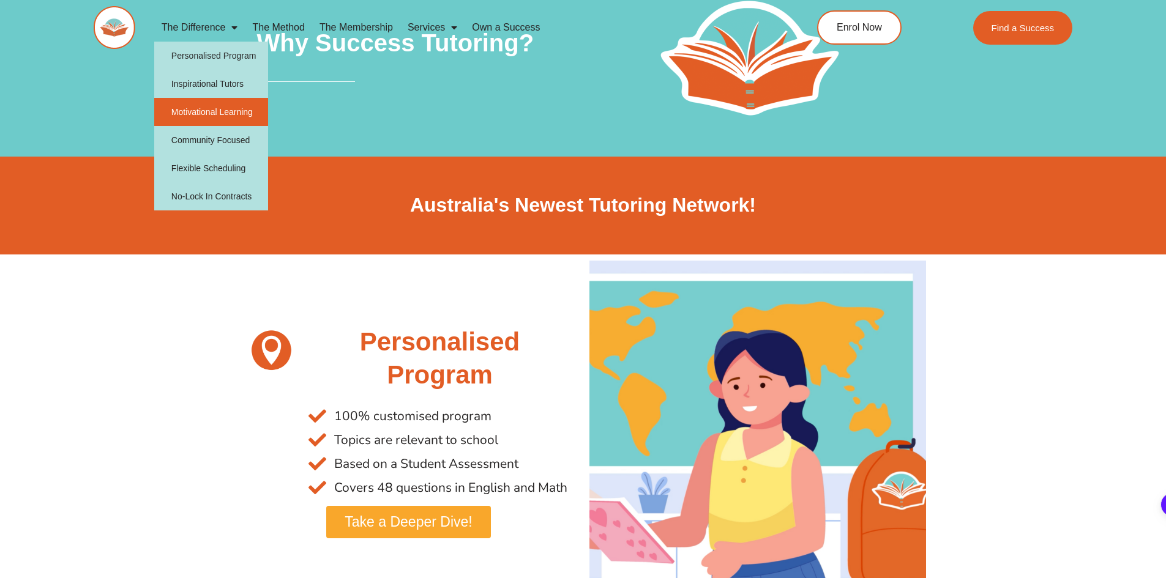
click at [231, 108] on link "Motivational Learning" at bounding box center [211, 112] width 114 height 28
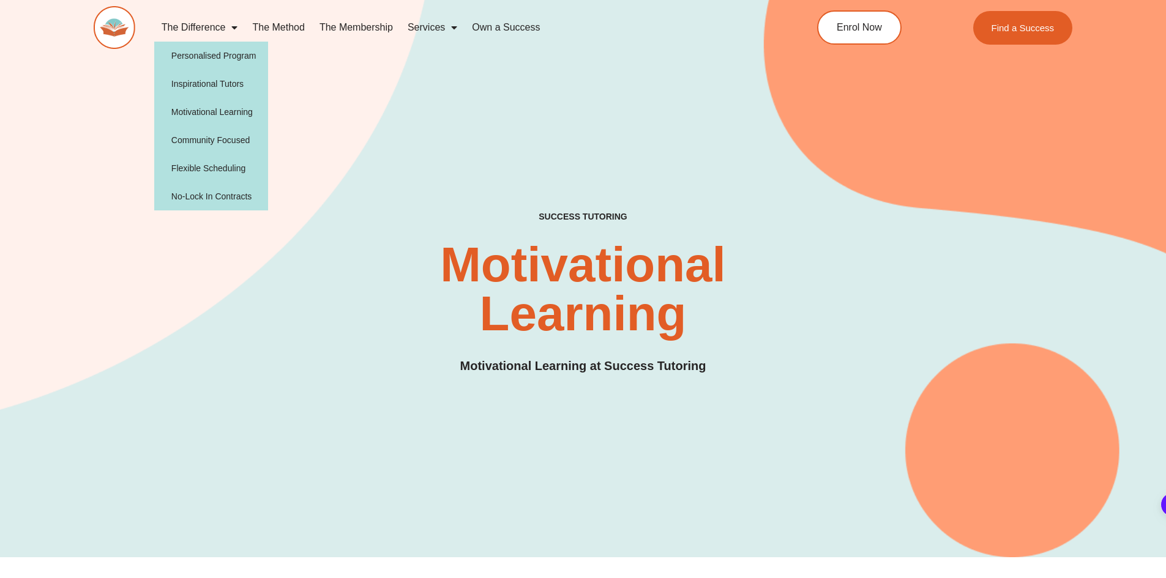
click at [236, 28] on span "Menu" at bounding box center [231, 28] width 12 height 22
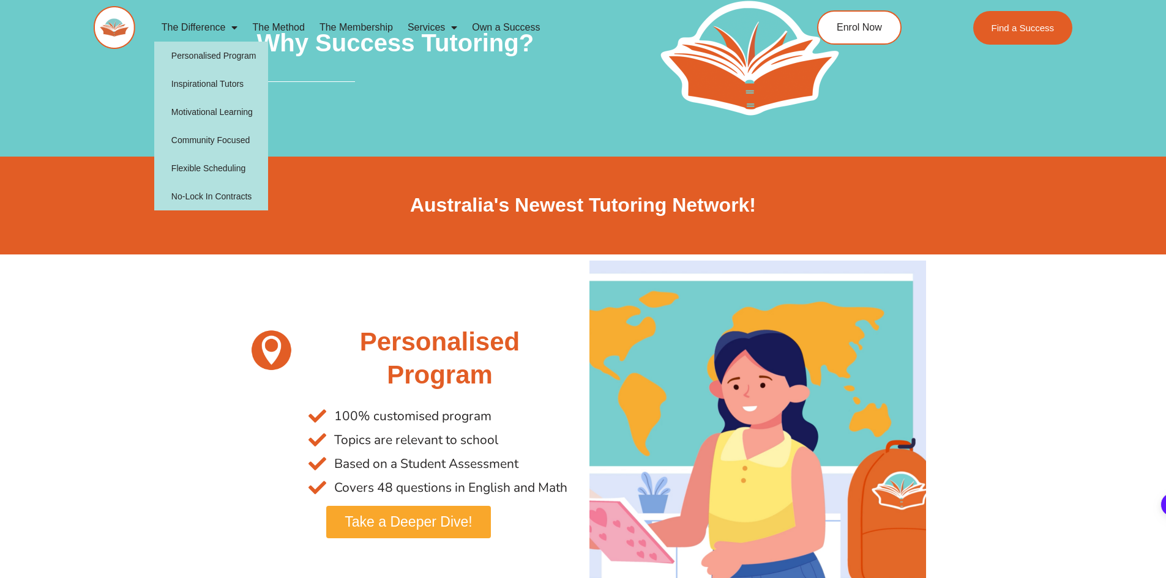
click at [233, 23] on span "Menu" at bounding box center [231, 28] width 12 height 22
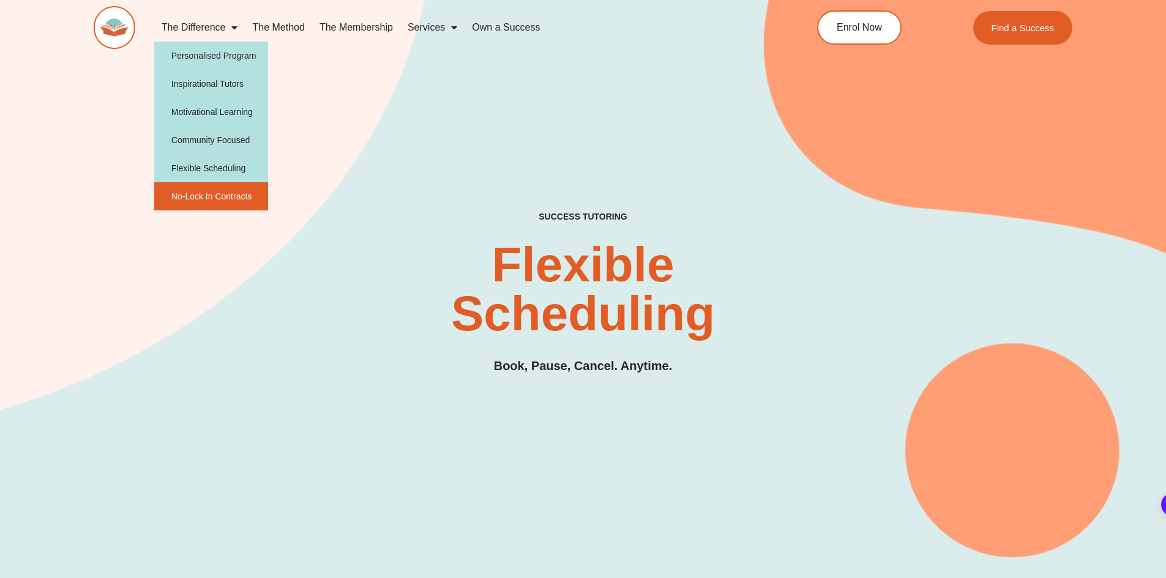
click at [215, 194] on link "No-Lock In Contracts" at bounding box center [211, 196] width 114 height 28
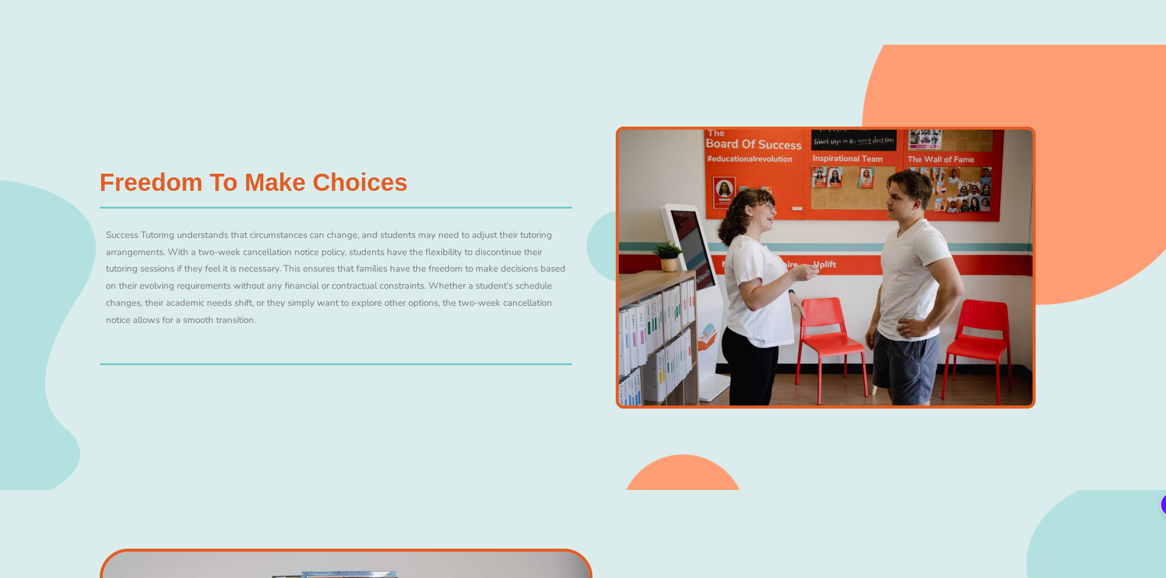
scroll to position [671, 0]
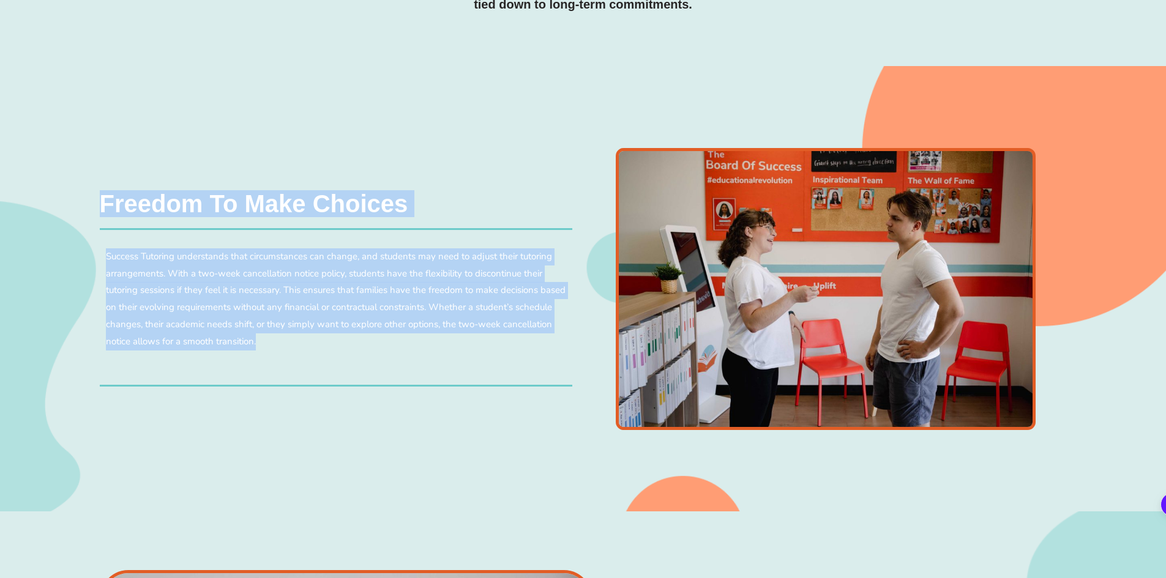
drag, startPoint x: 97, startPoint y: 199, endPoint x: 363, endPoint y: 342, distance: 301.8
click at [363, 342] on div "Freedom to make choices Success Tutoring understands that circumstances can cha…" at bounding box center [336, 288] width 485 height 207
copy div "Freedom to make choices Success Tutoring understands that circumstances can cha…"
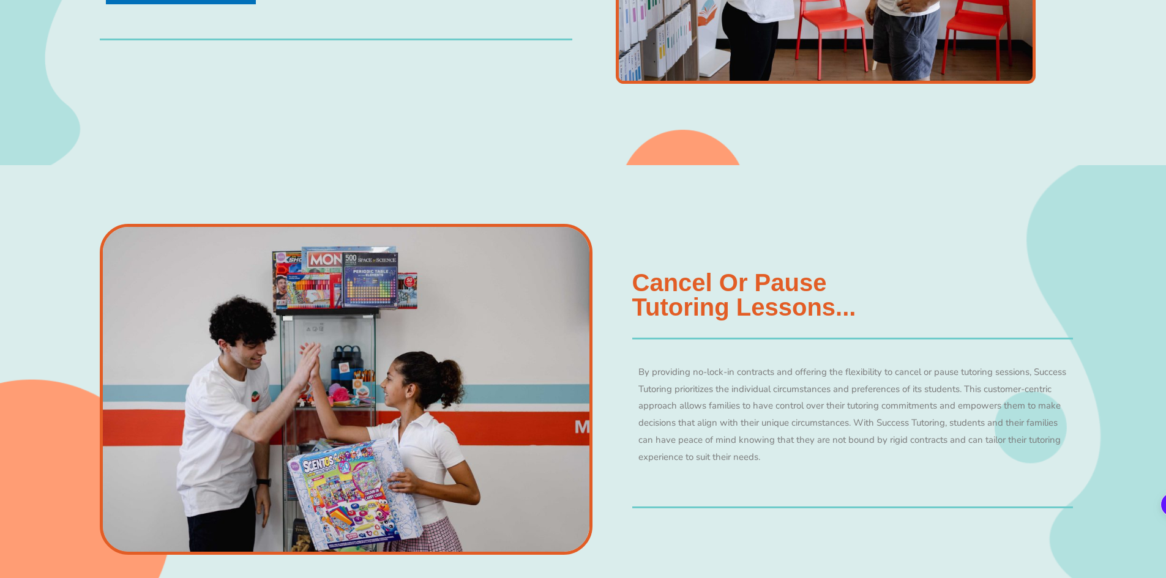
scroll to position [1039, 0]
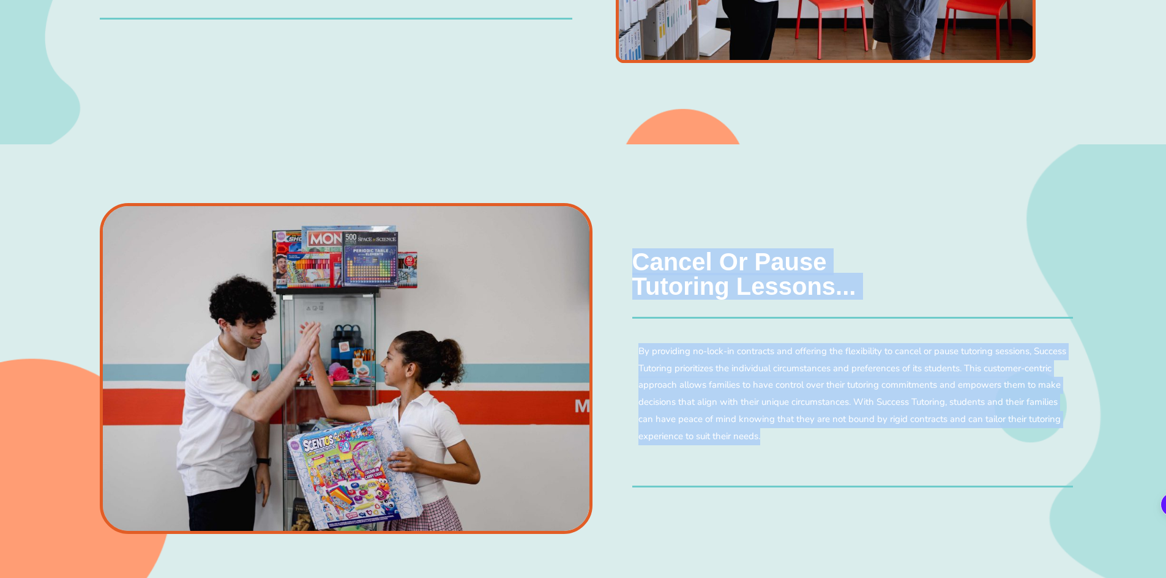
drag, startPoint x: 632, startPoint y: 258, endPoint x: 734, endPoint y: 403, distance: 176.9
click at [799, 436] on div "cancel or pause tutoring lessons... By providing no-lock-in contracts and offer…" at bounding box center [852, 369] width 441 height 238
copy div "cancel or pause tutoring lessons... By providing no-lock-in contracts and offer…"
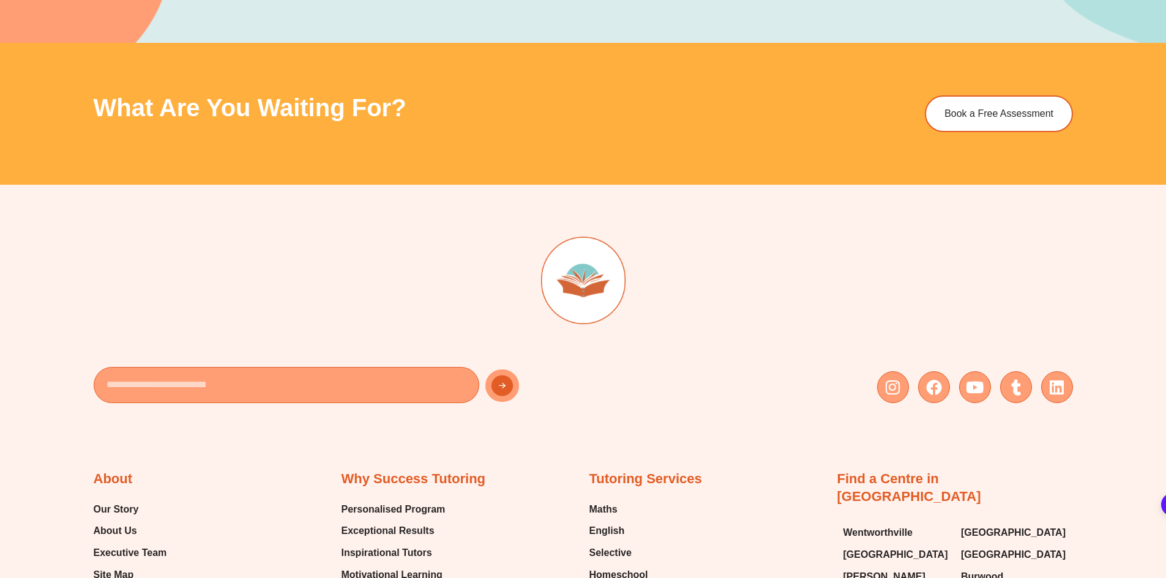
scroll to position [1589, 0]
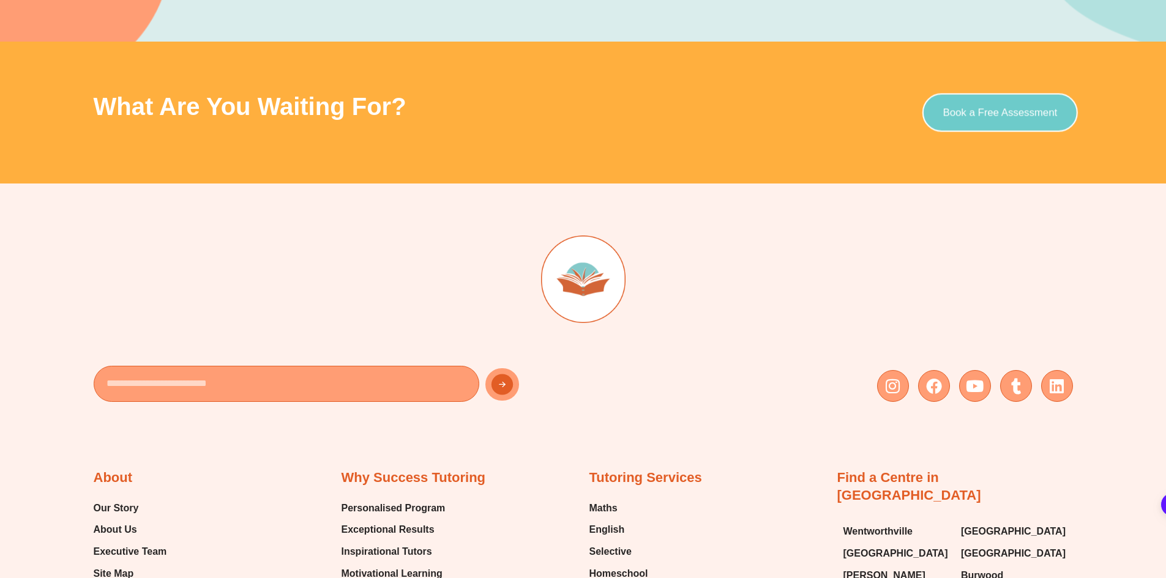
click at [994, 96] on link "Book a Free Assessment" at bounding box center [999, 113] width 155 height 39
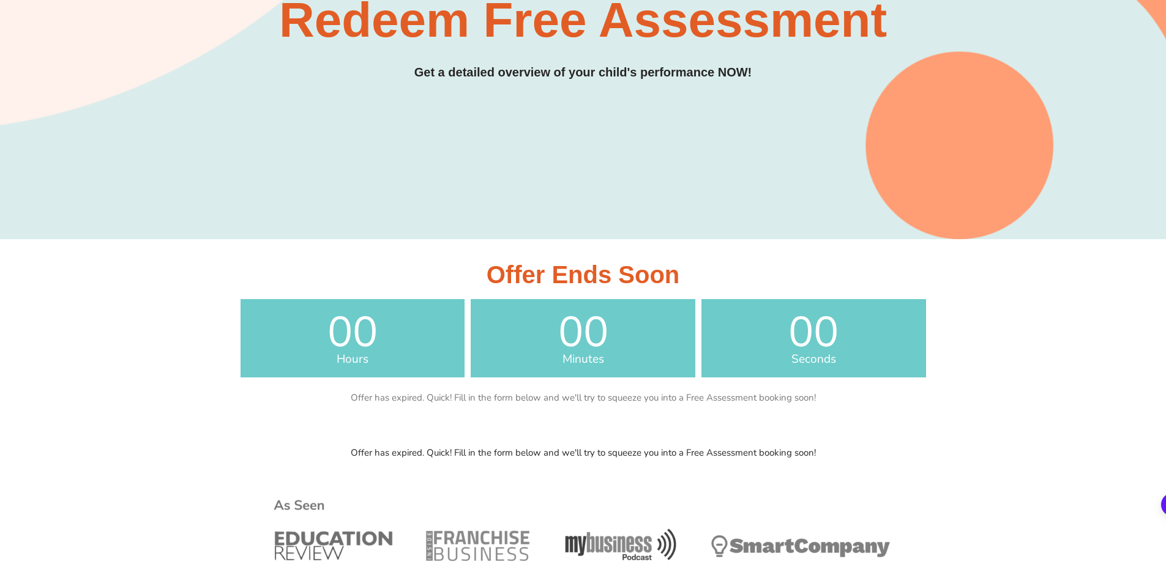
scroll to position [243, 0]
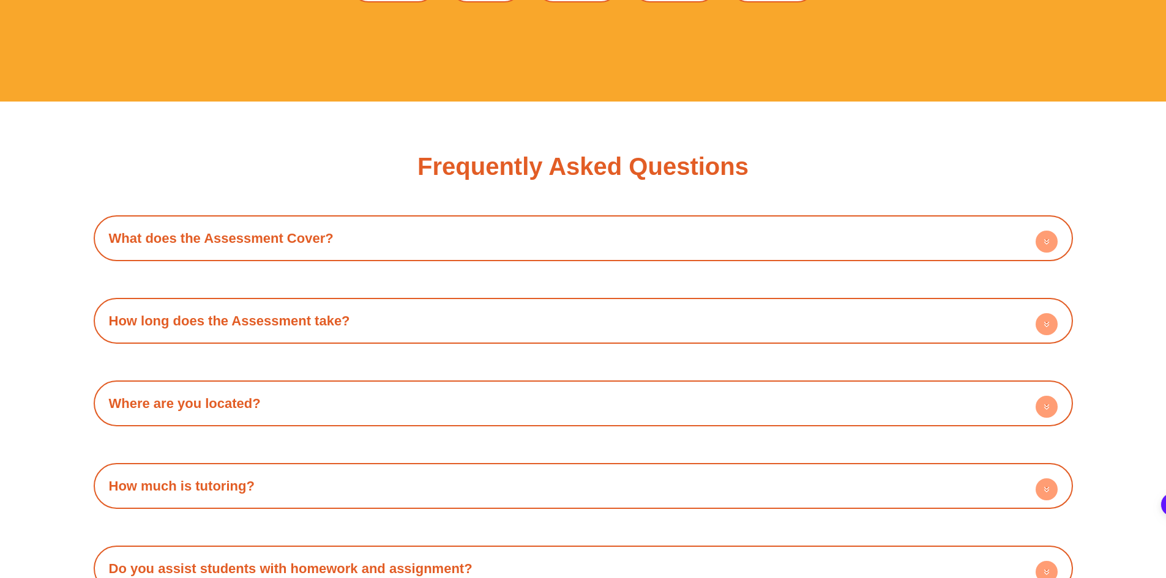
scroll to position [3857, 0]
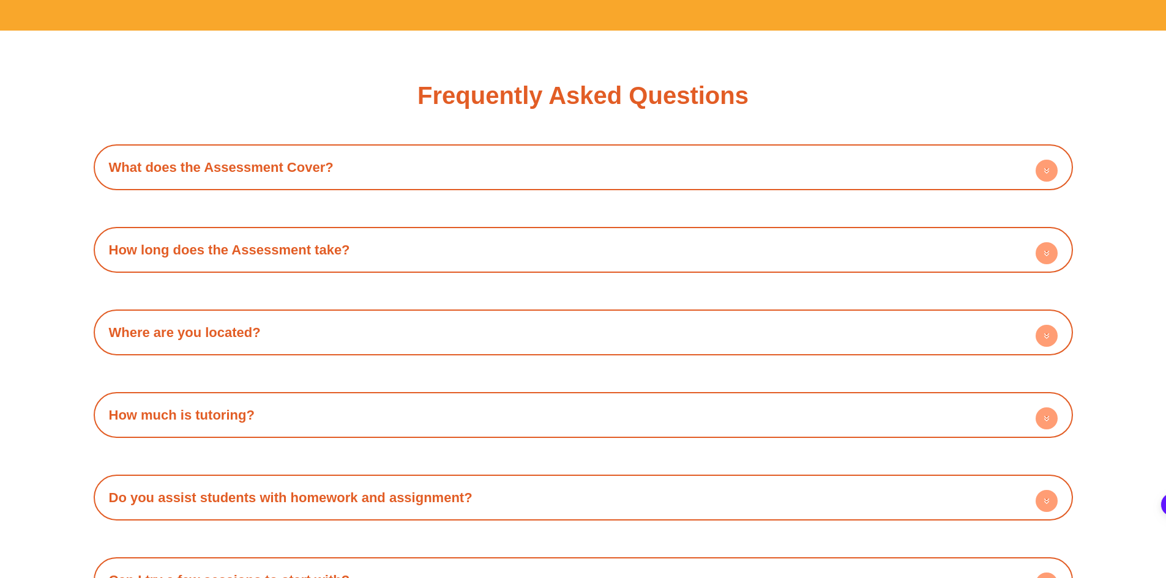
click at [405, 408] on div "How much is tutoring?" at bounding box center [583, 415] width 967 height 34
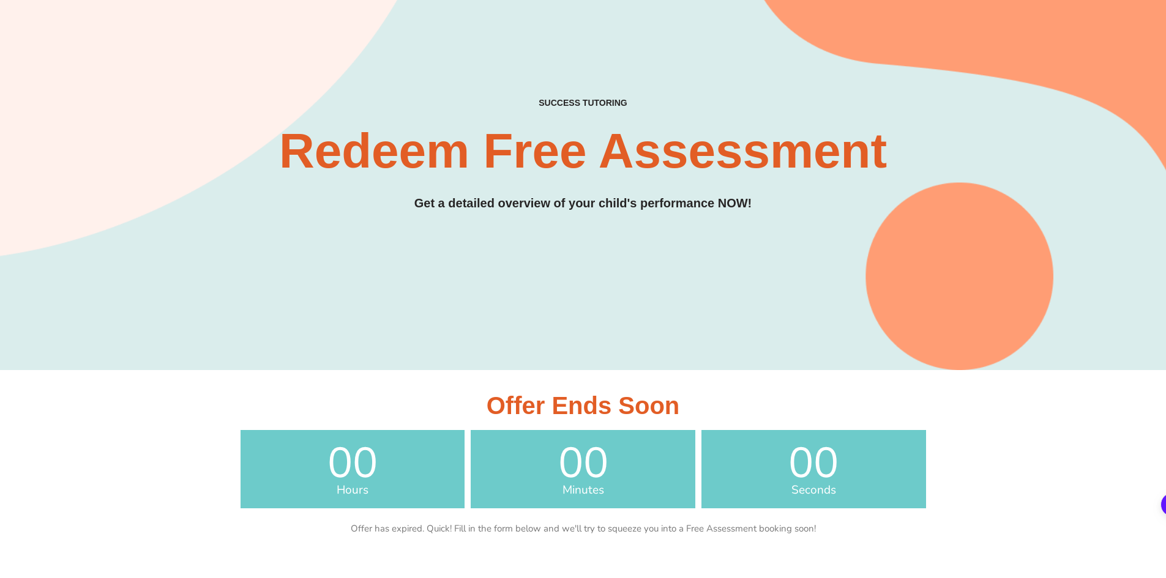
scroll to position [0, 0]
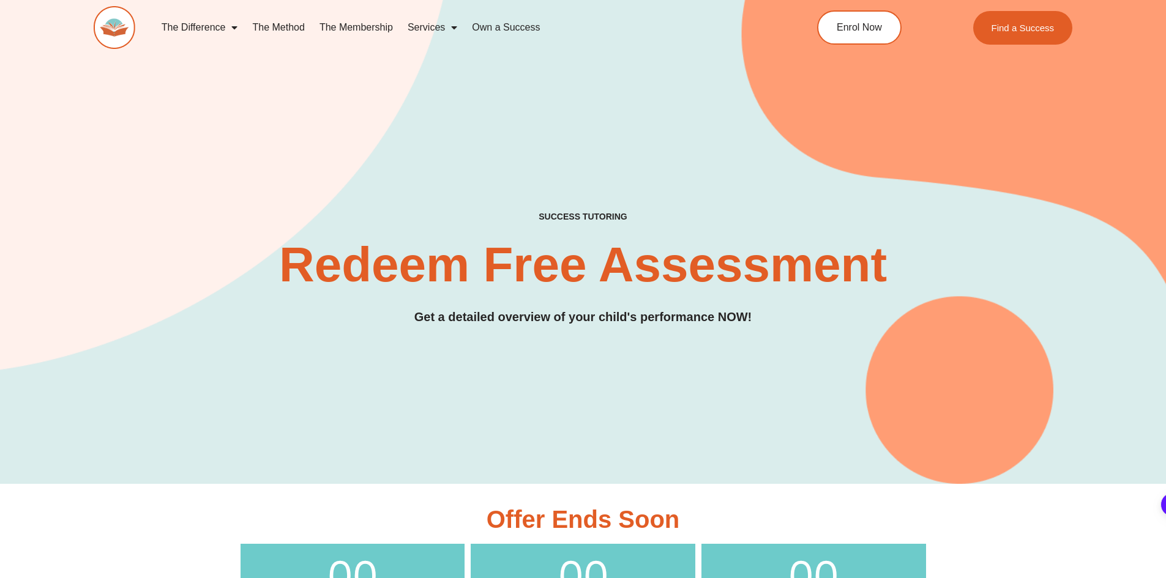
click at [498, 26] on link "Own a Success" at bounding box center [506, 27] width 83 height 28
